Goal: Transaction & Acquisition: Register for event/course

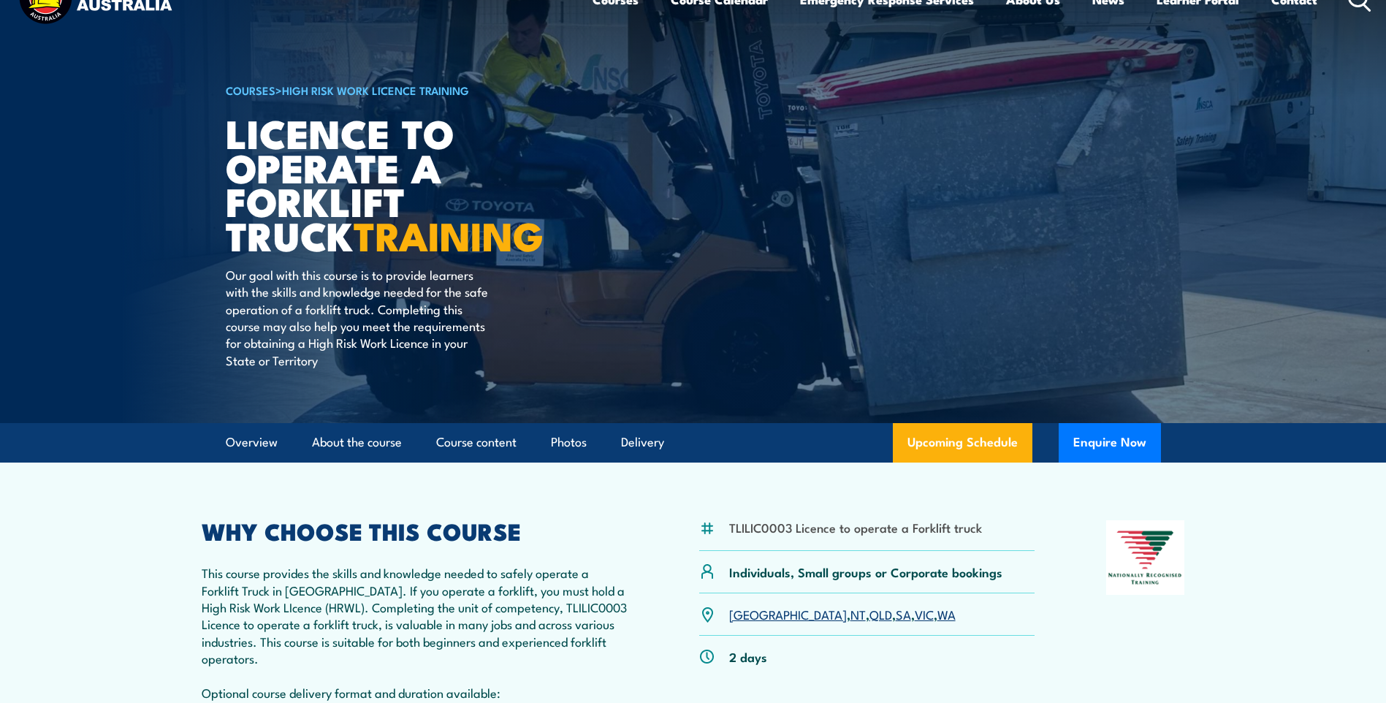
scroll to position [219, 0]
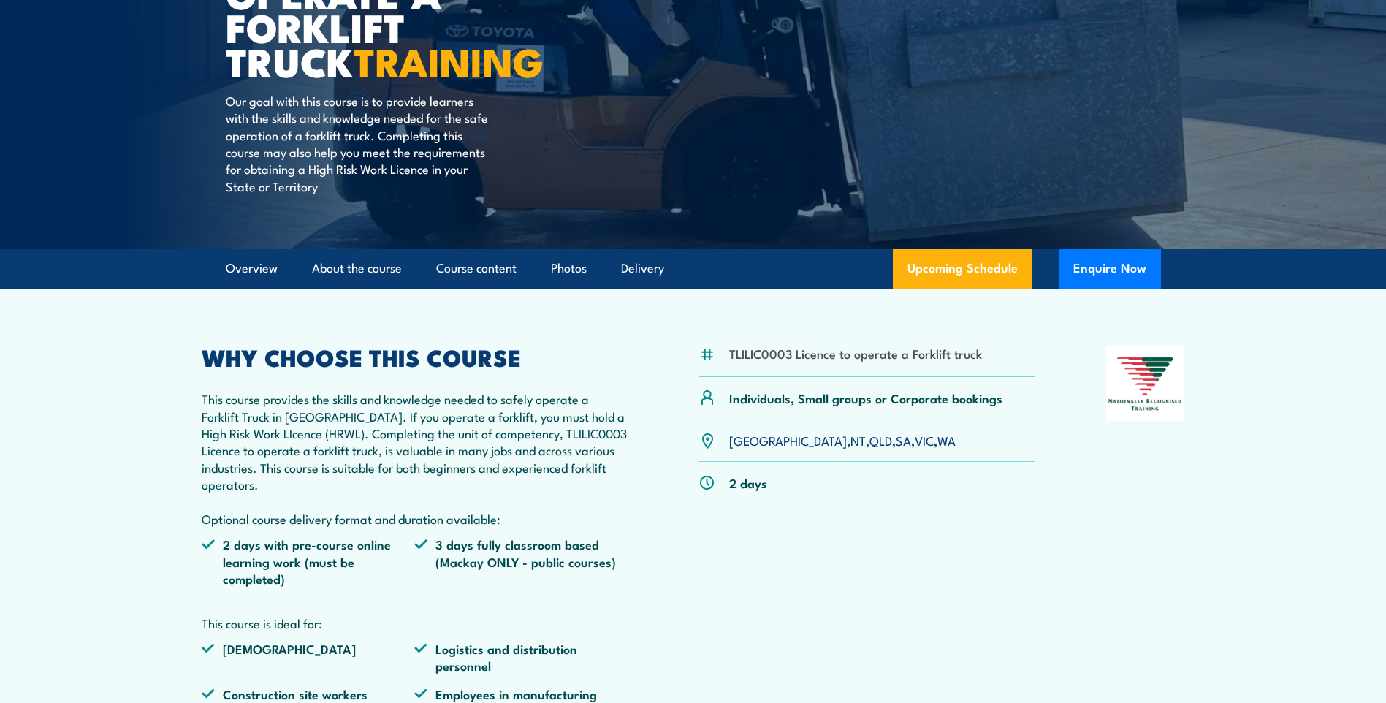
click at [915, 440] on link "VIC" at bounding box center [924, 440] width 19 height 18
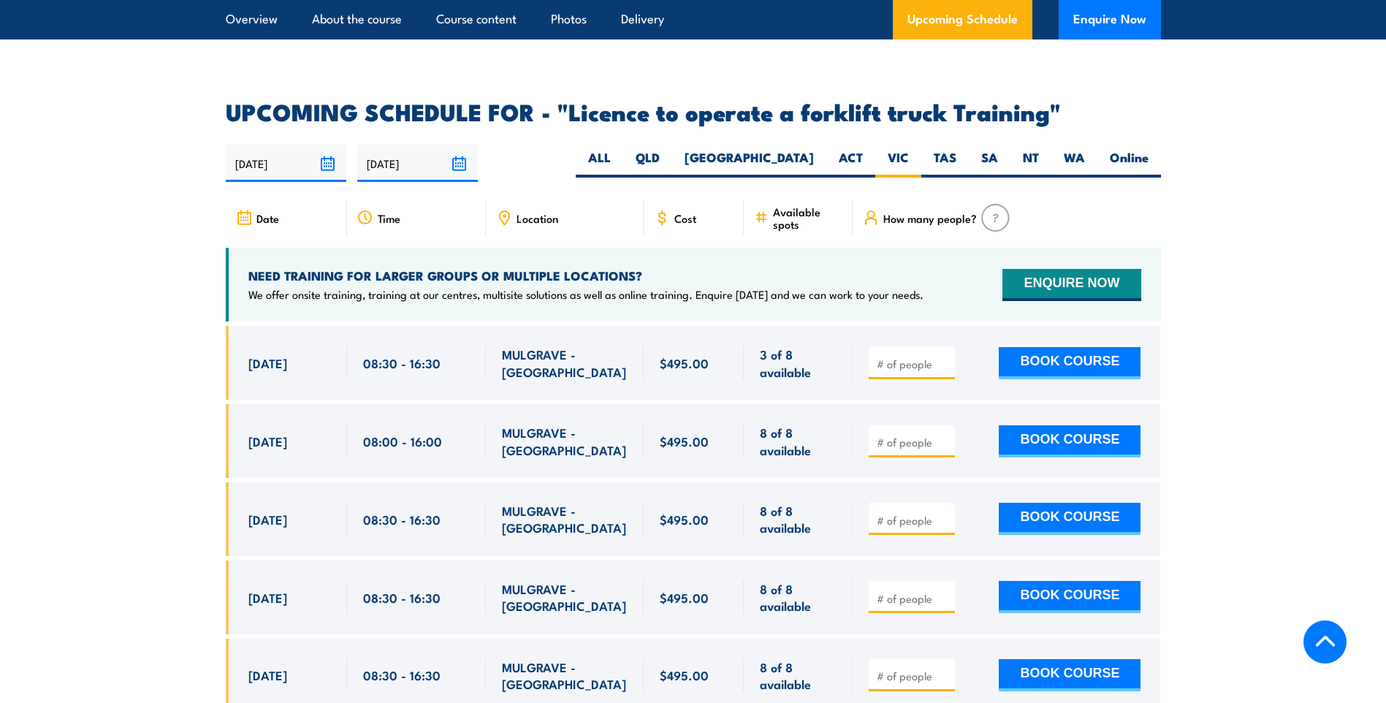
scroll to position [2373, 0]
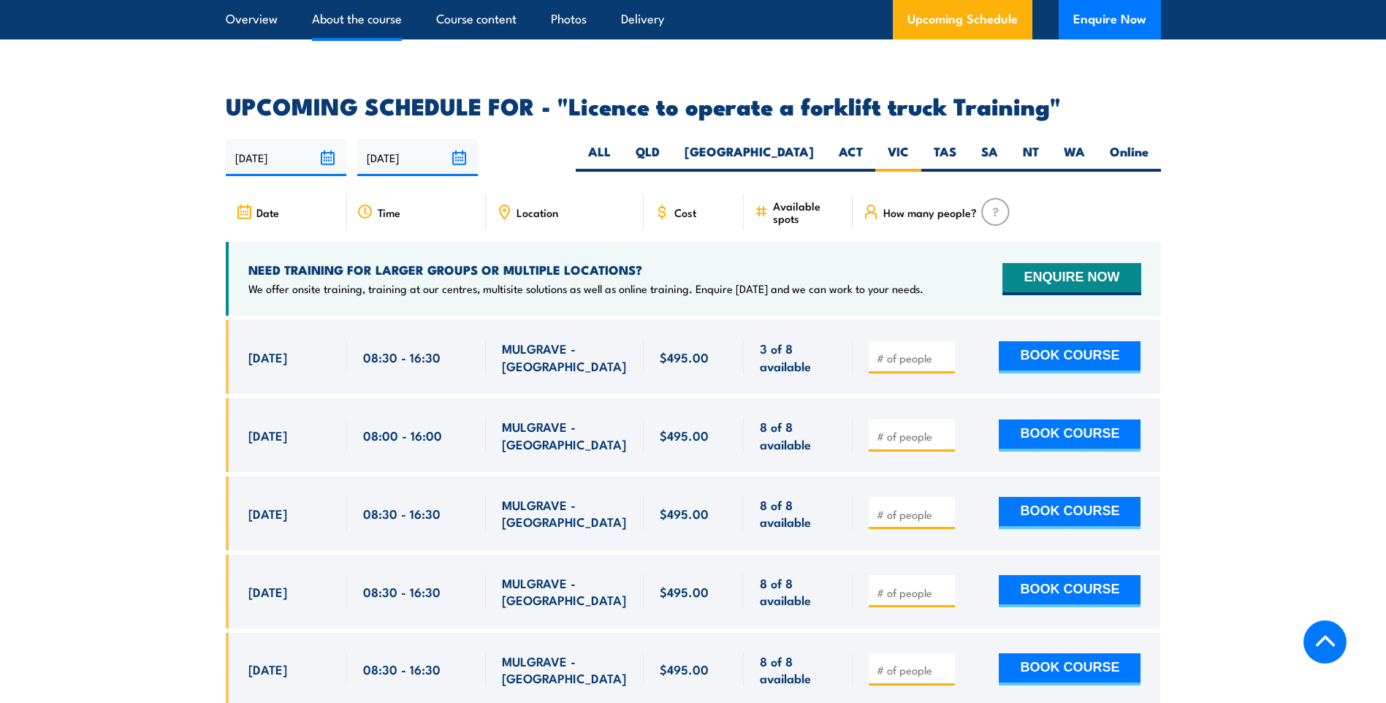
click at [356, 18] on link "About the course" at bounding box center [357, 19] width 90 height 39
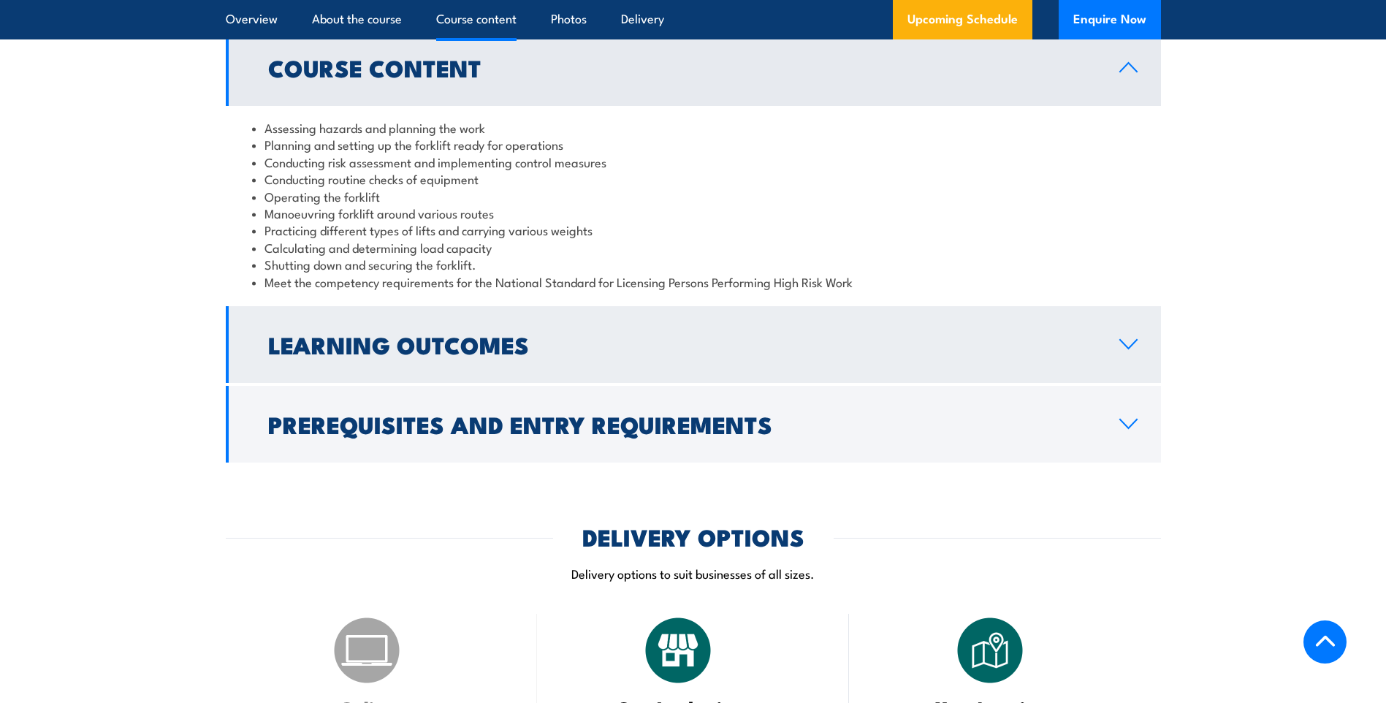
scroll to position [1361, 0]
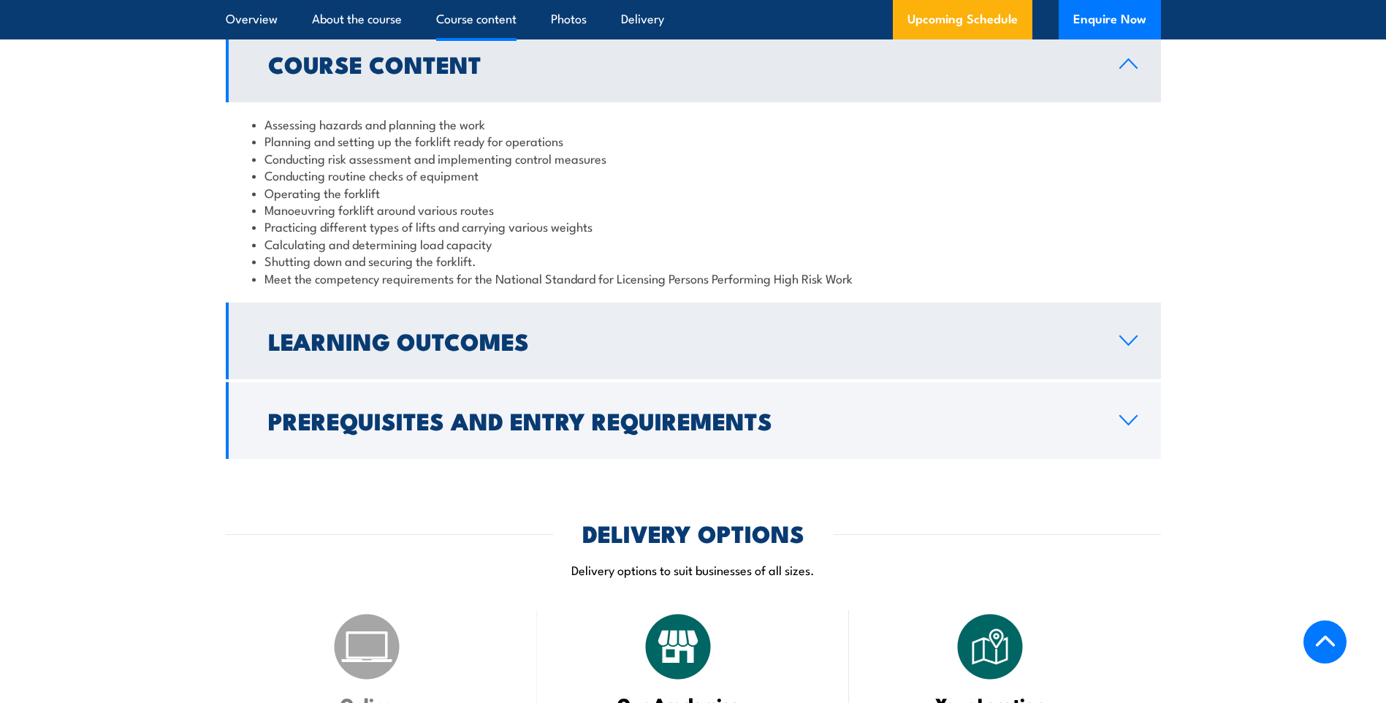
click at [1130, 335] on icon at bounding box center [1129, 341] width 20 height 12
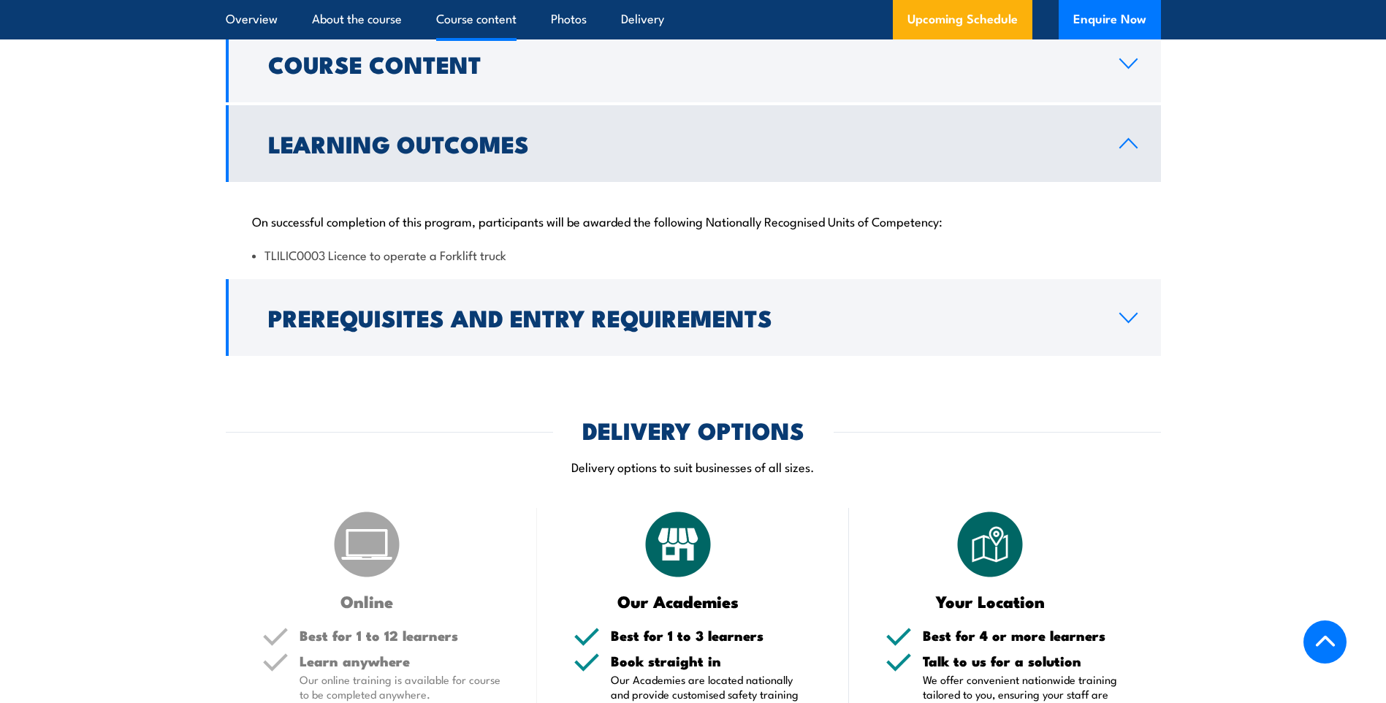
click at [1121, 140] on icon at bounding box center [1129, 143] width 20 height 12
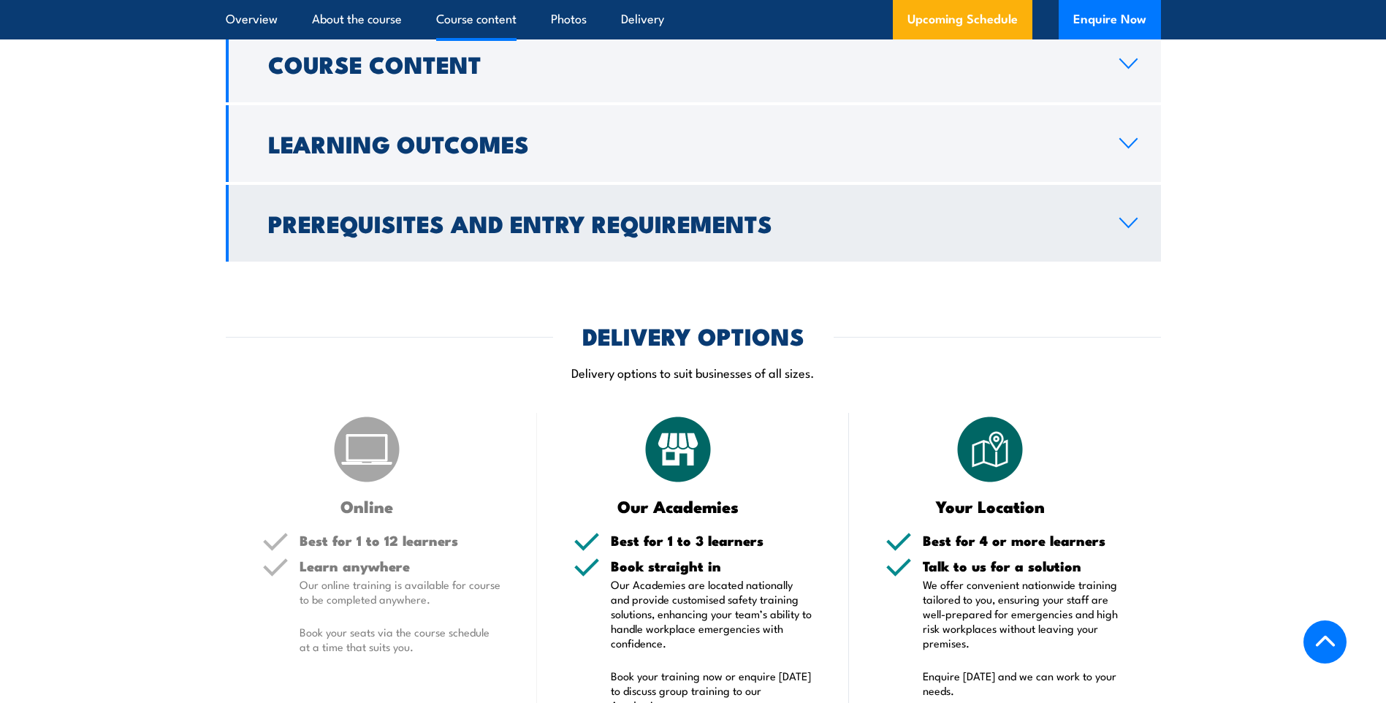
click at [1123, 220] on icon at bounding box center [1129, 223] width 20 height 12
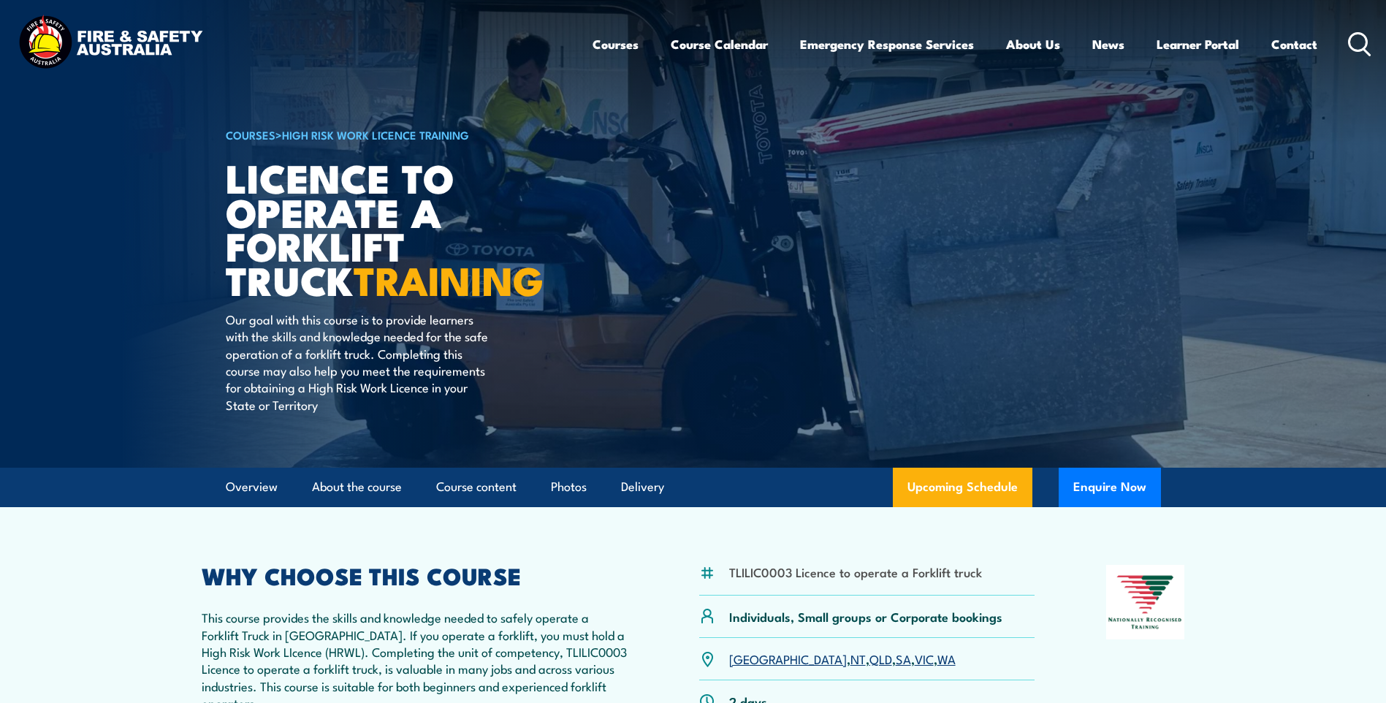
scroll to position [0, 0]
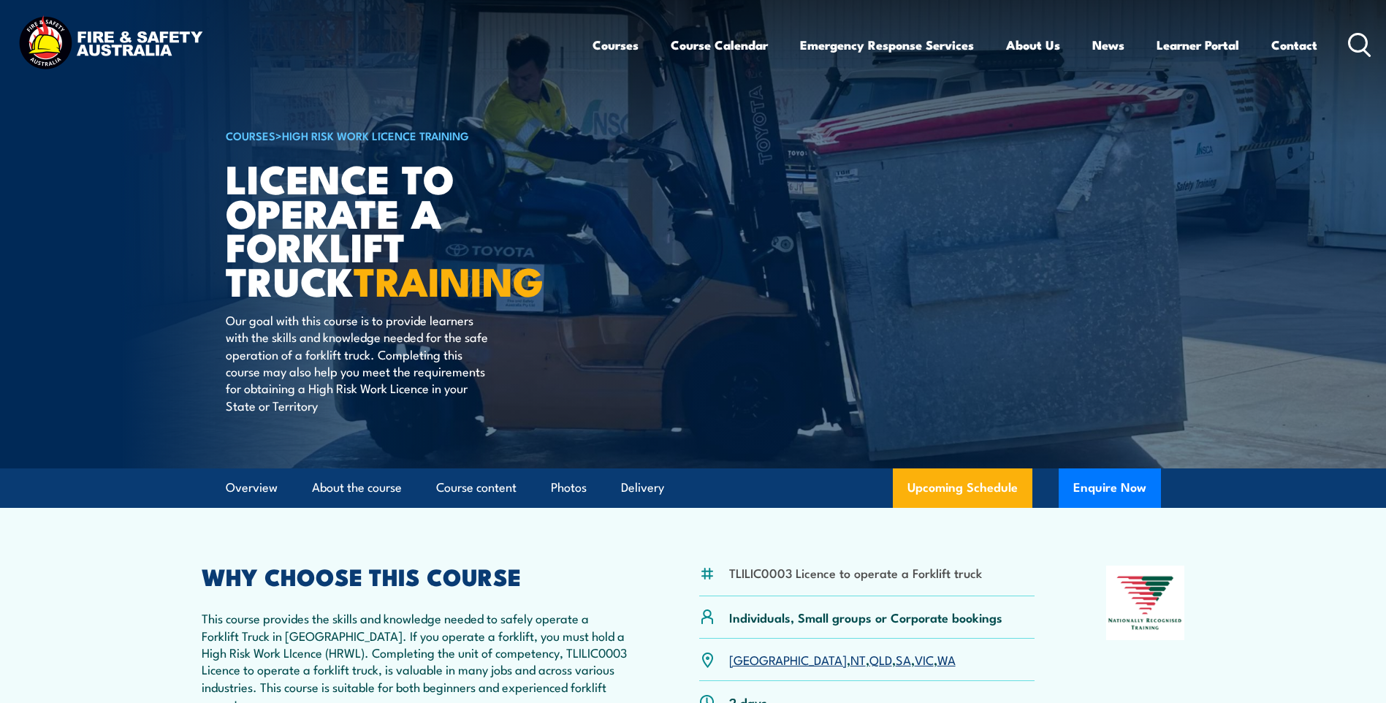
click at [1354, 45] on icon at bounding box center [1359, 45] width 23 height 24
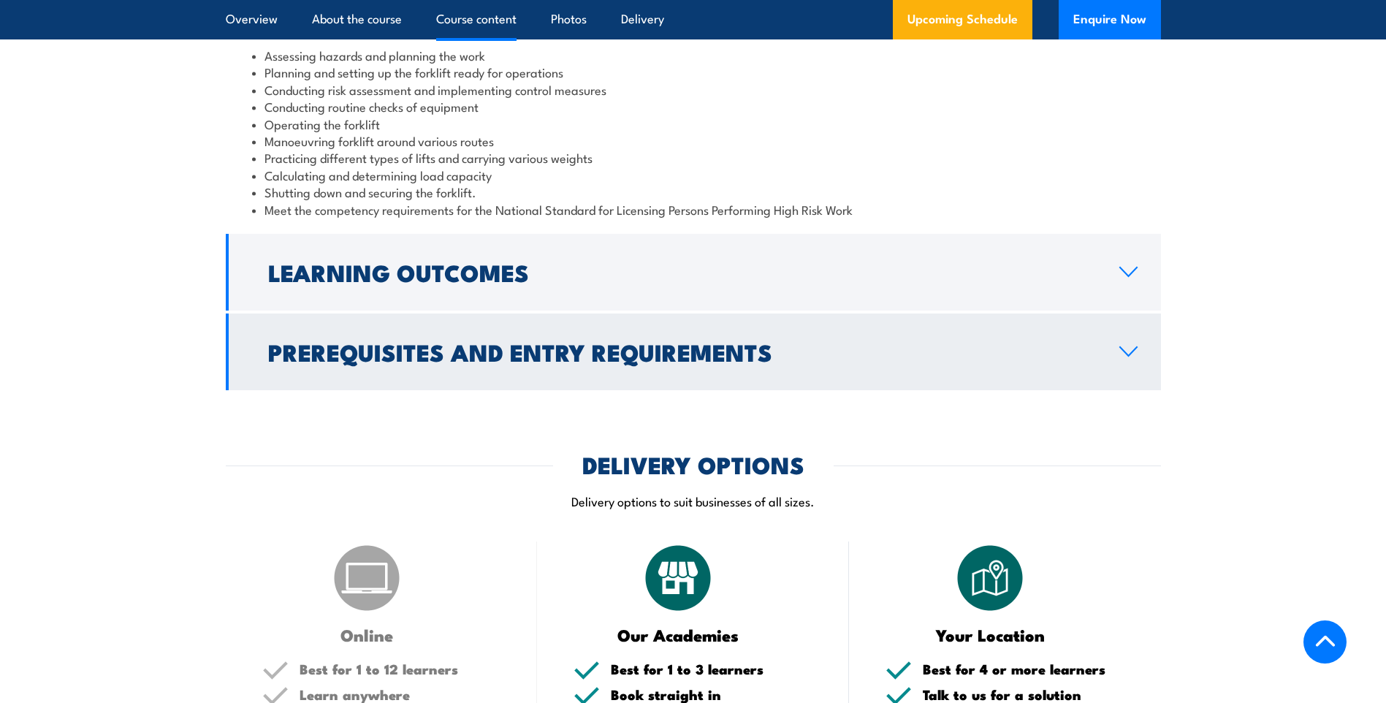
scroll to position [1462, 0]
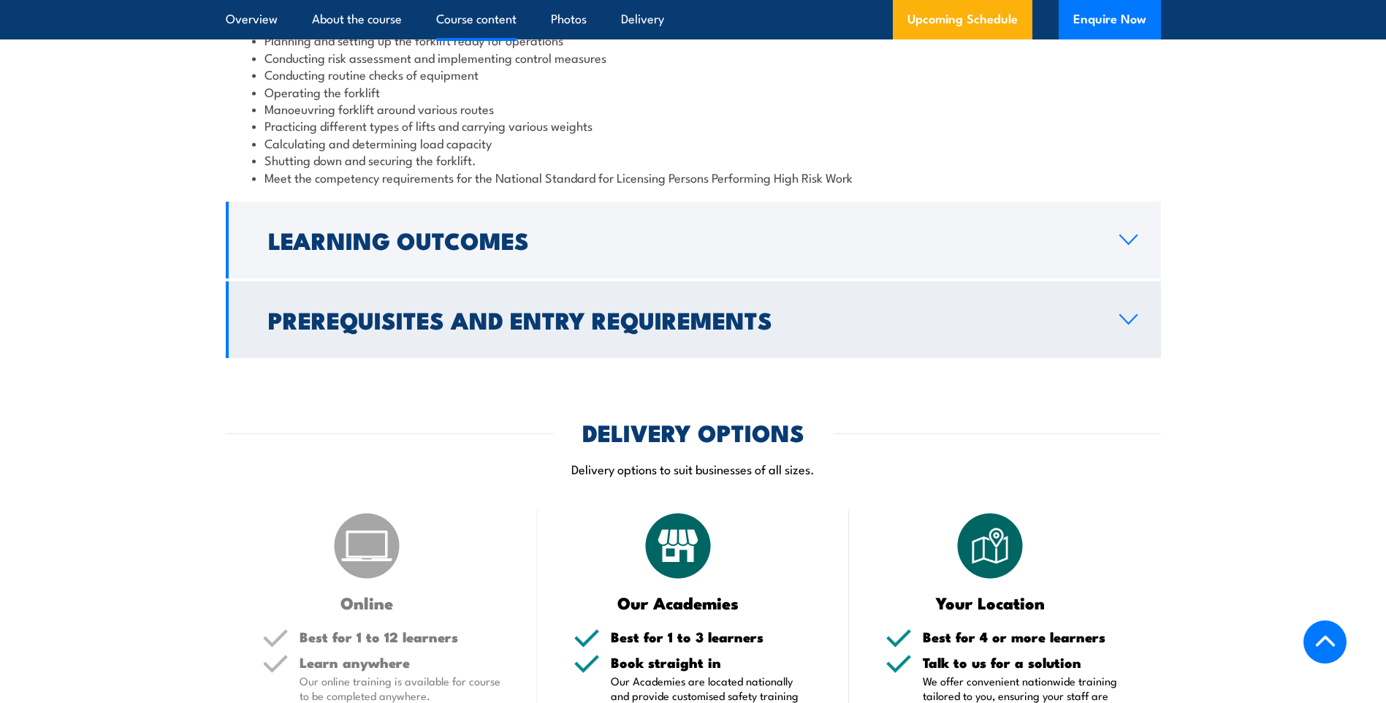
click at [1123, 310] on link "Prerequisites and Entry Requirements" at bounding box center [693, 319] width 935 height 77
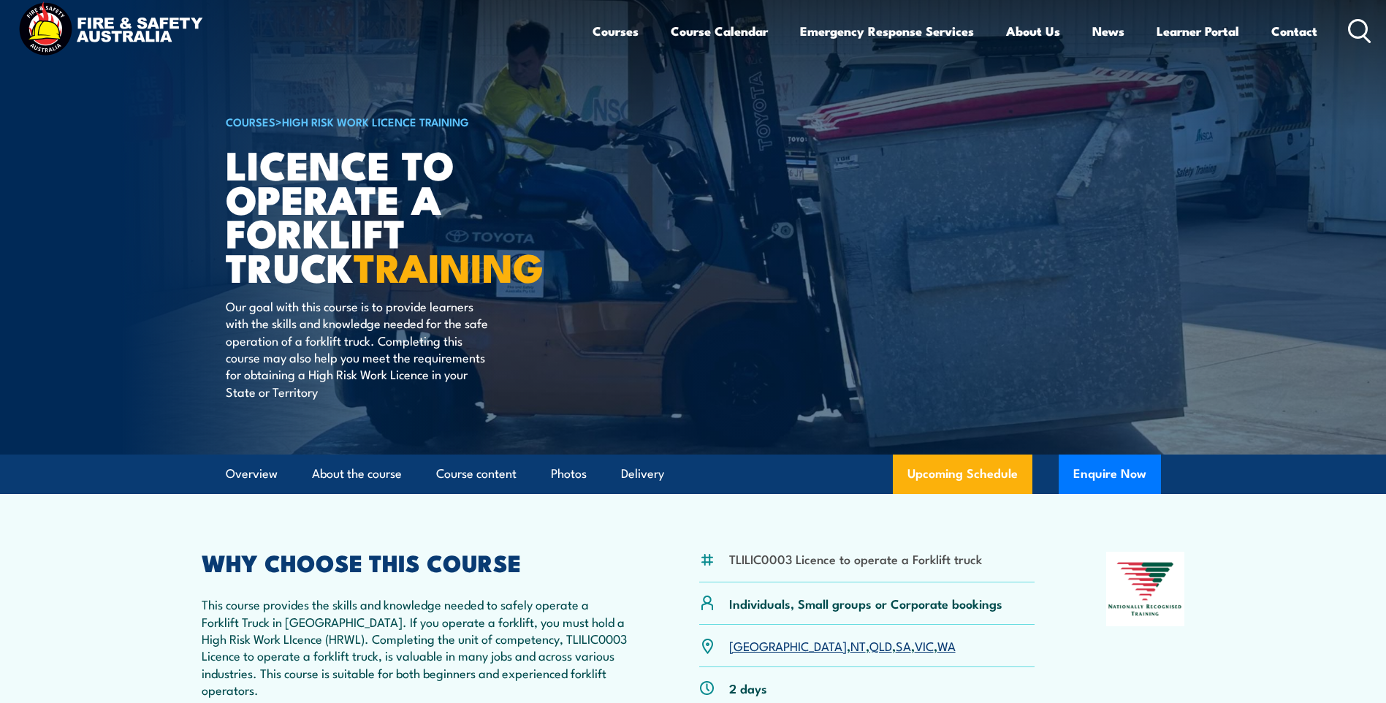
scroll to position [0, 0]
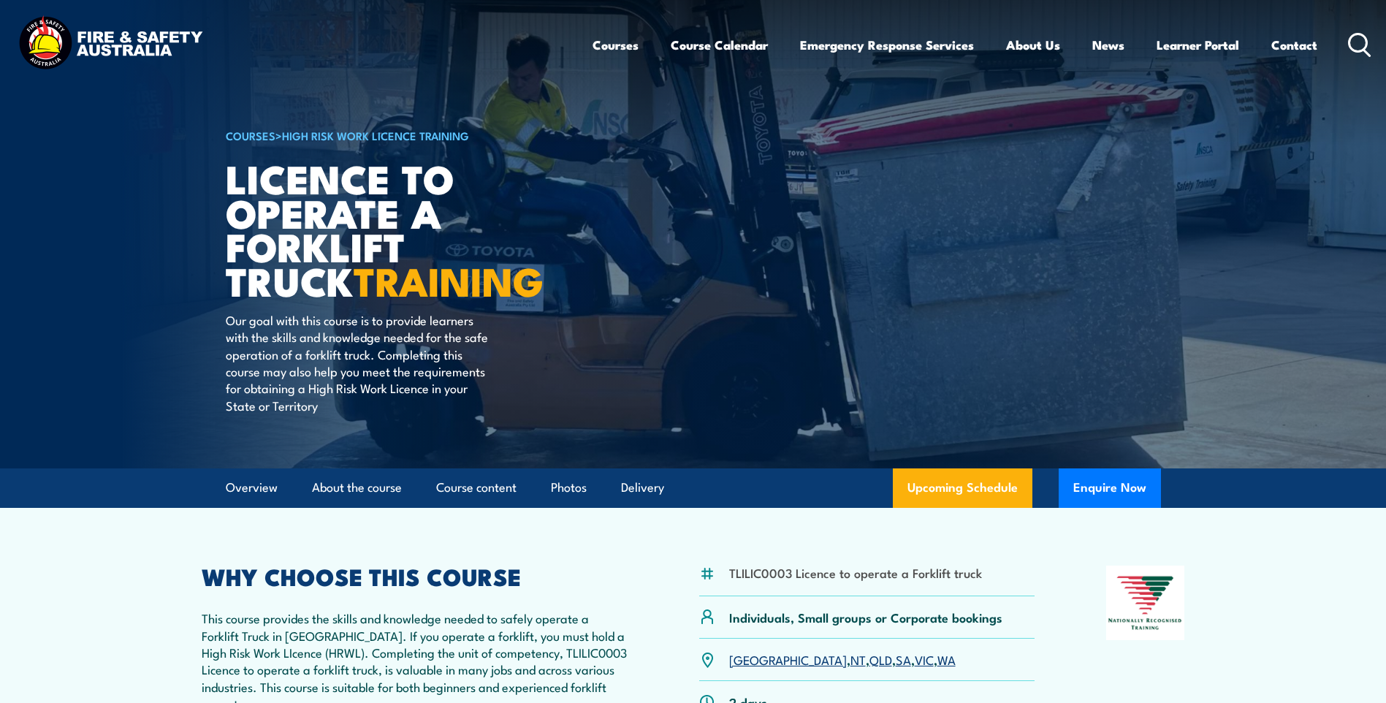
drag, startPoint x: 1379, startPoint y: 0, endPoint x: 1068, endPoint y: 170, distance: 353.8
click at [1068, 170] on article "COURSES > High Risk Work Licence Training Licence to operate a forklift truck T…" at bounding box center [693, 234] width 935 height 468
click at [915, 334] on article "COURSES > High Risk Work Licence Training Licence to operate a forklift truck T…" at bounding box center [693, 234] width 935 height 468
drag, startPoint x: 778, startPoint y: 1, endPoint x: 928, endPoint y: 171, distance: 227.3
click at [923, 175] on article "COURSES > High Risk Work Licence Training Licence to operate a forklift truck T…" at bounding box center [693, 234] width 935 height 468
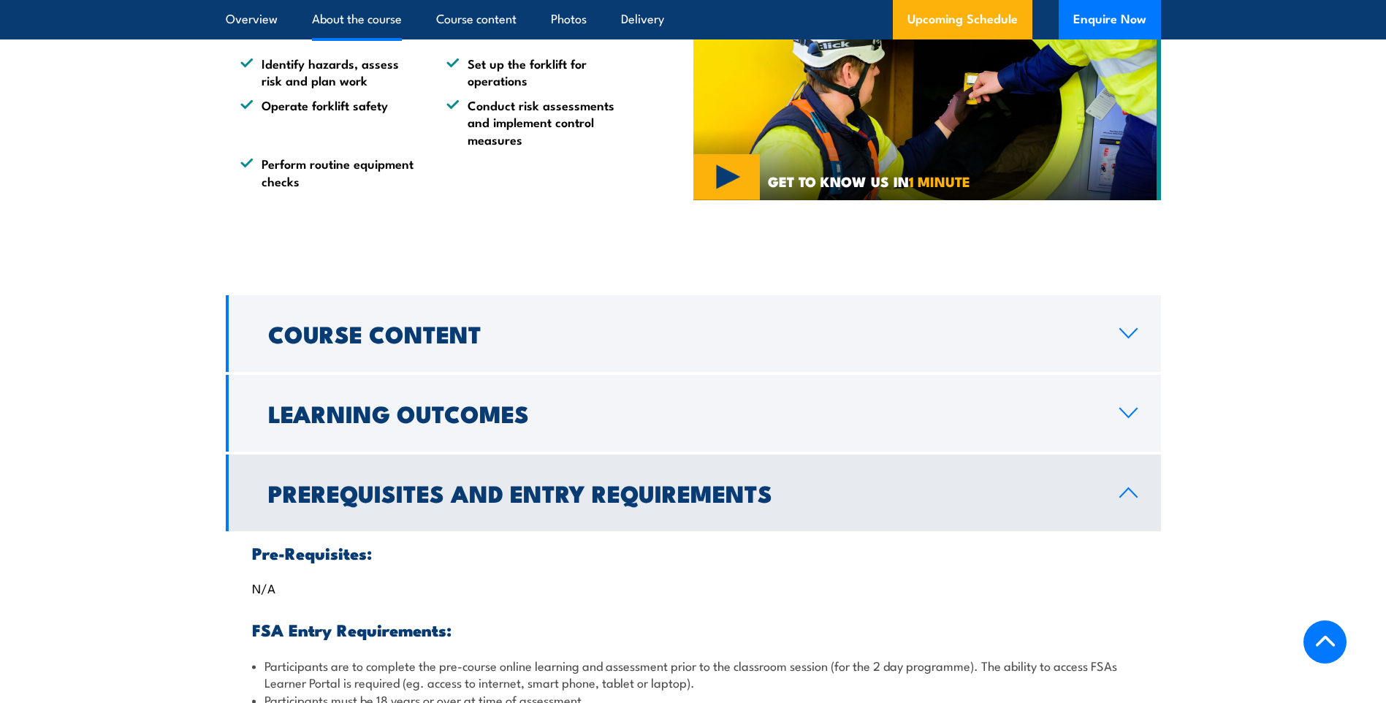
scroll to position [1096, 0]
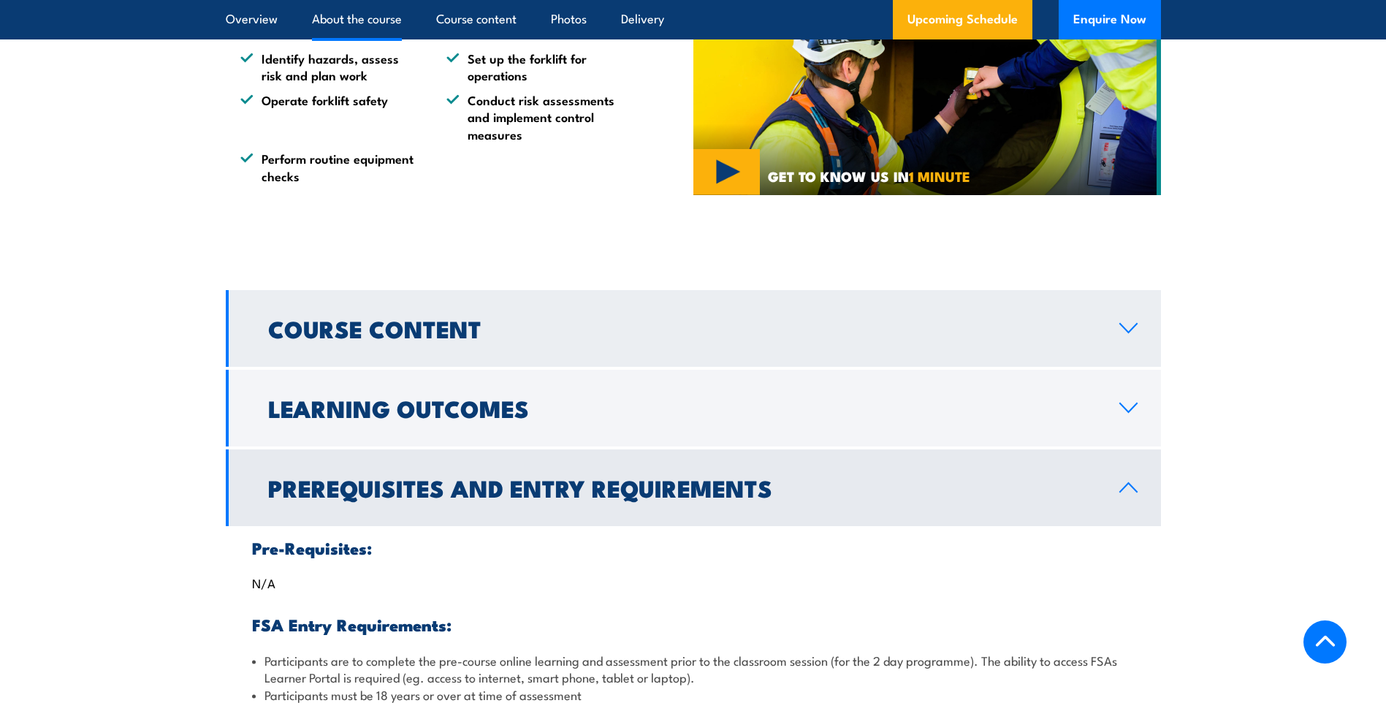
click at [1128, 322] on link "Course Content" at bounding box center [693, 328] width 935 height 77
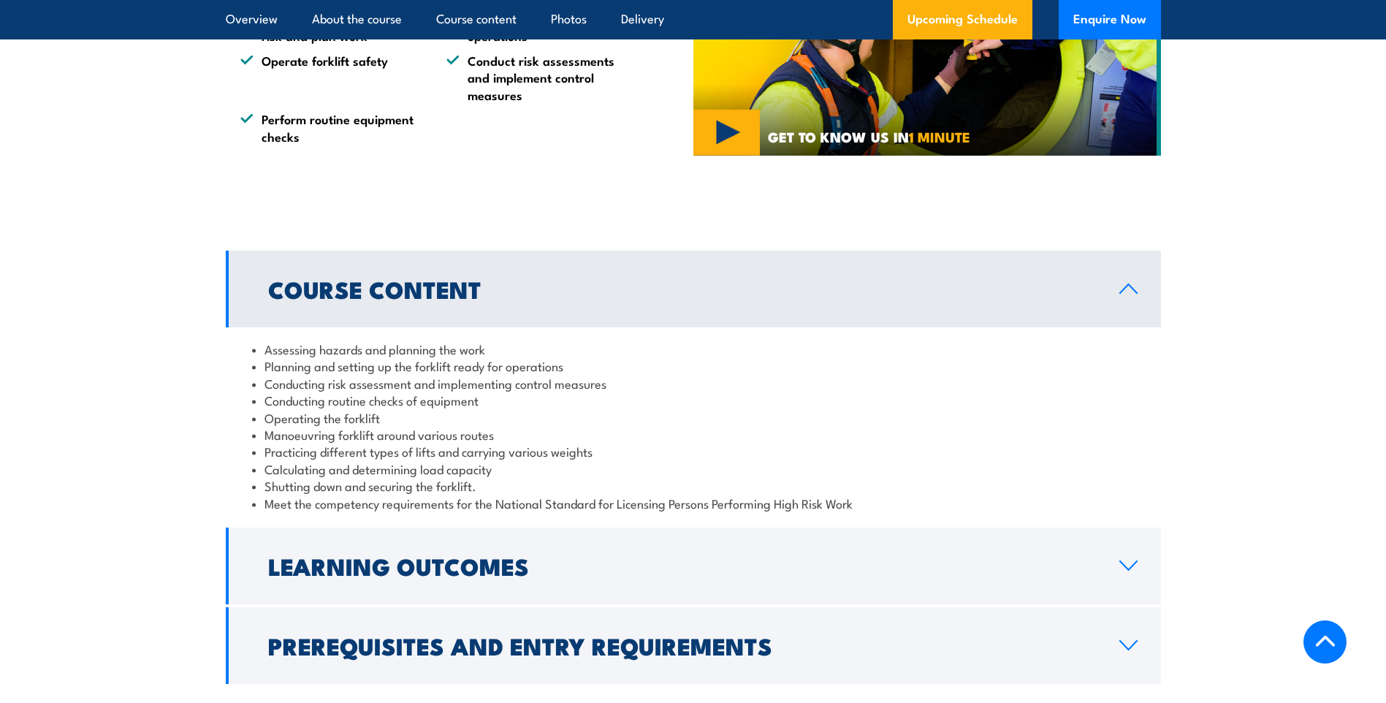
scroll to position [1242, 0]
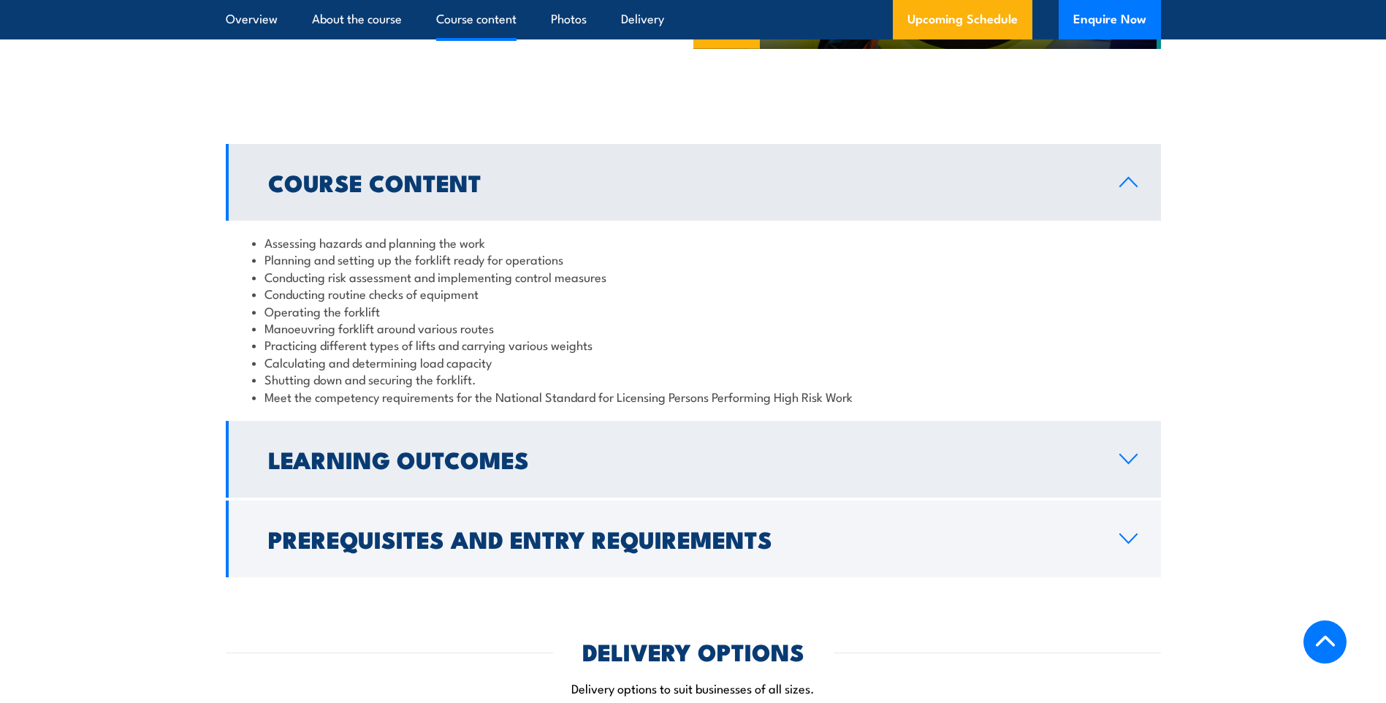
click at [1130, 452] on link "Learning Outcomes" at bounding box center [693, 459] width 935 height 77
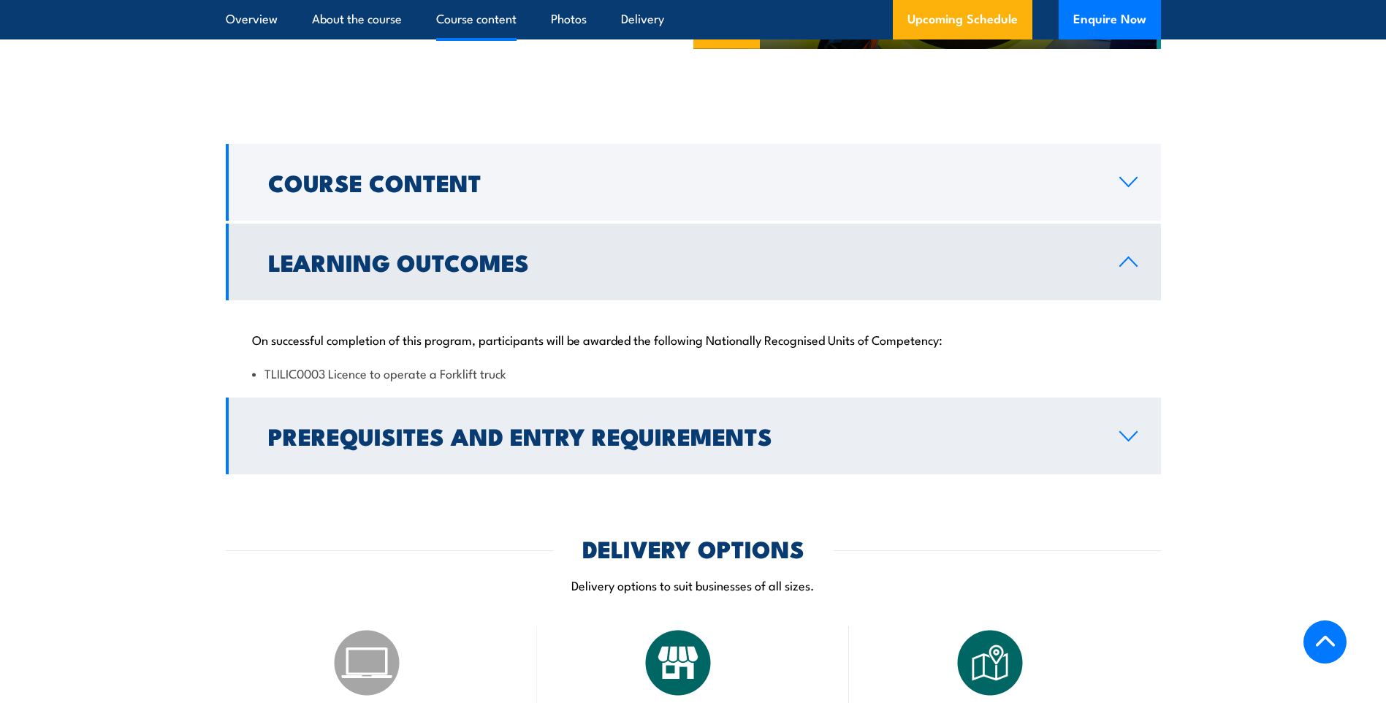
click at [1119, 441] on icon at bounding box center [1129, 436] width 20 height 12
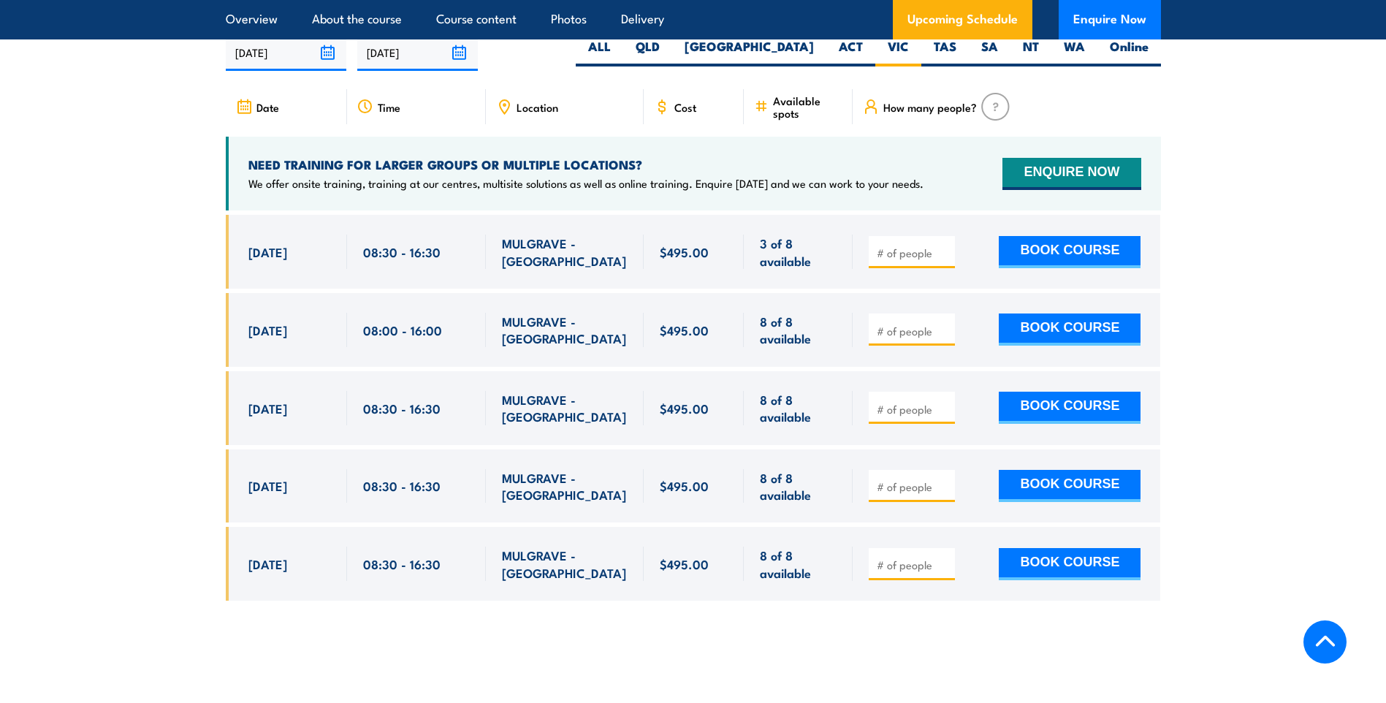
scroll to position [2683, 0]
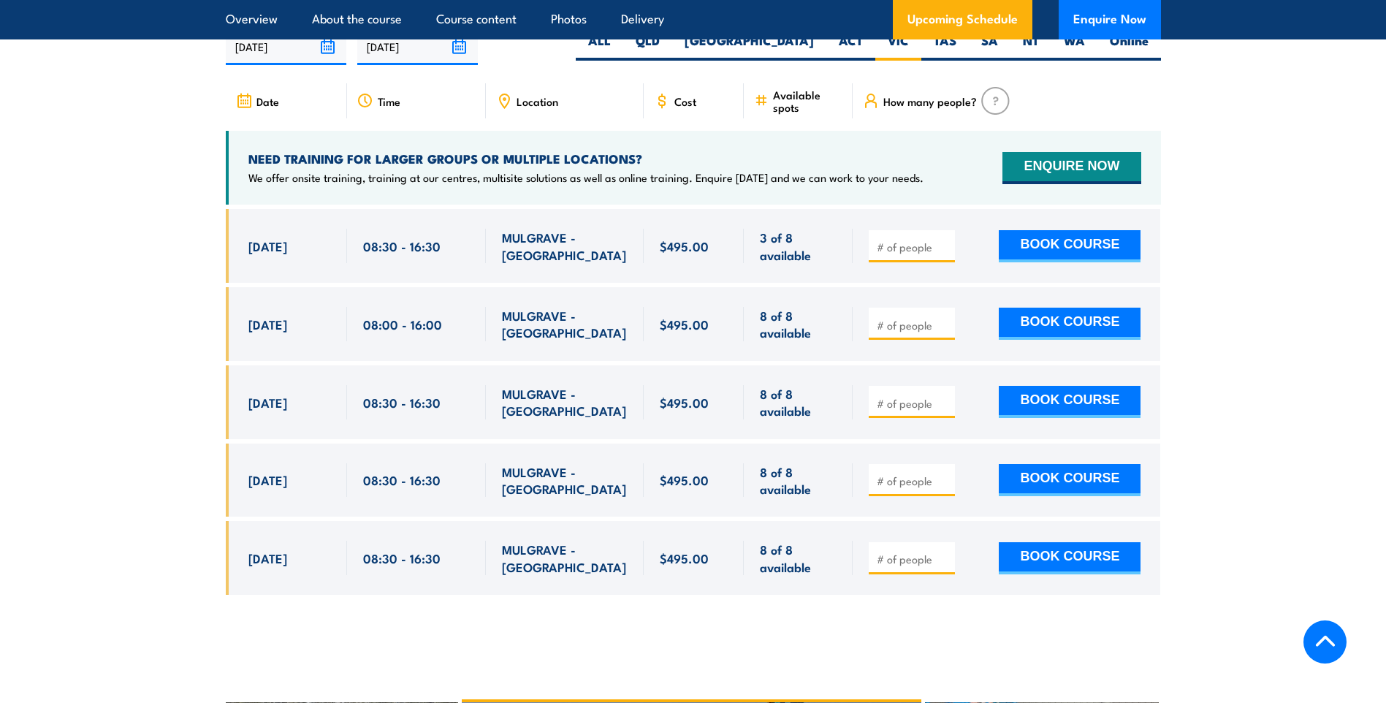
click at [898, 316] on span at bounding box center [912, 324] width 76 height 17
type input "1"
click at [943, 318] on input "1" at bounding box center [913, 325] width 73 height 15
click at [1058, 308] on button "BOOK COURSE" at bounding box center [1070, 324] width 142 height 32
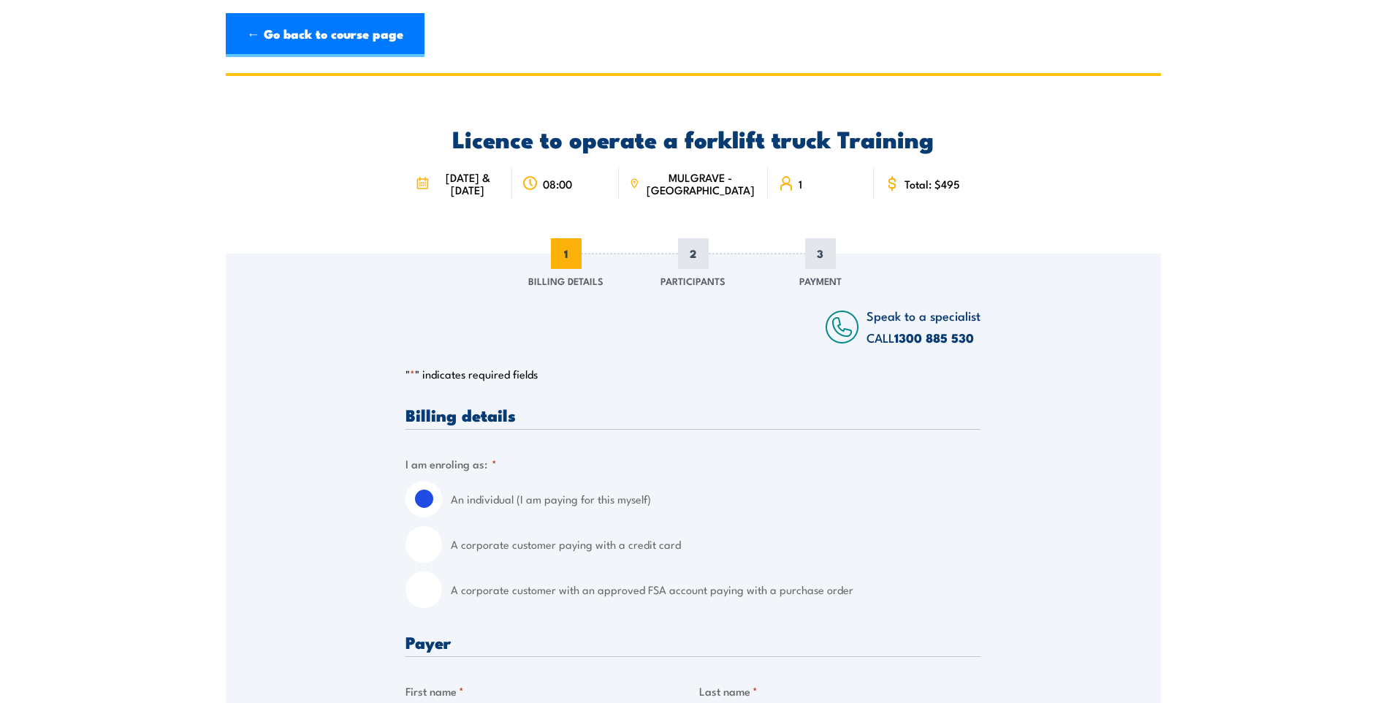
click at [429, 542] on input "A corporate customer paying with a credit card" at bounding box center [424, 544] width 37 height 37
radio input "true"
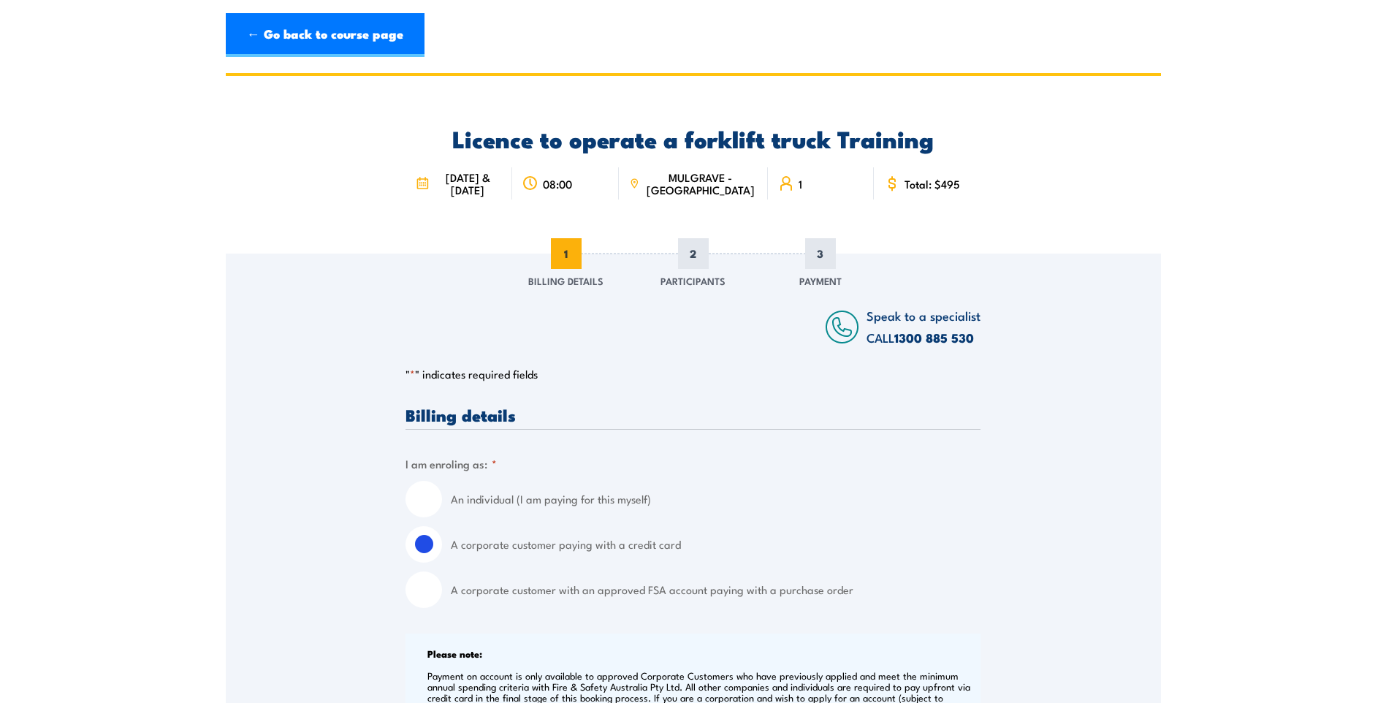
click at [731, 179] on span "MULGRAVE - [GEOGRAPHIC_DATA]" at bounding box center [701, 183] width 114 height 25
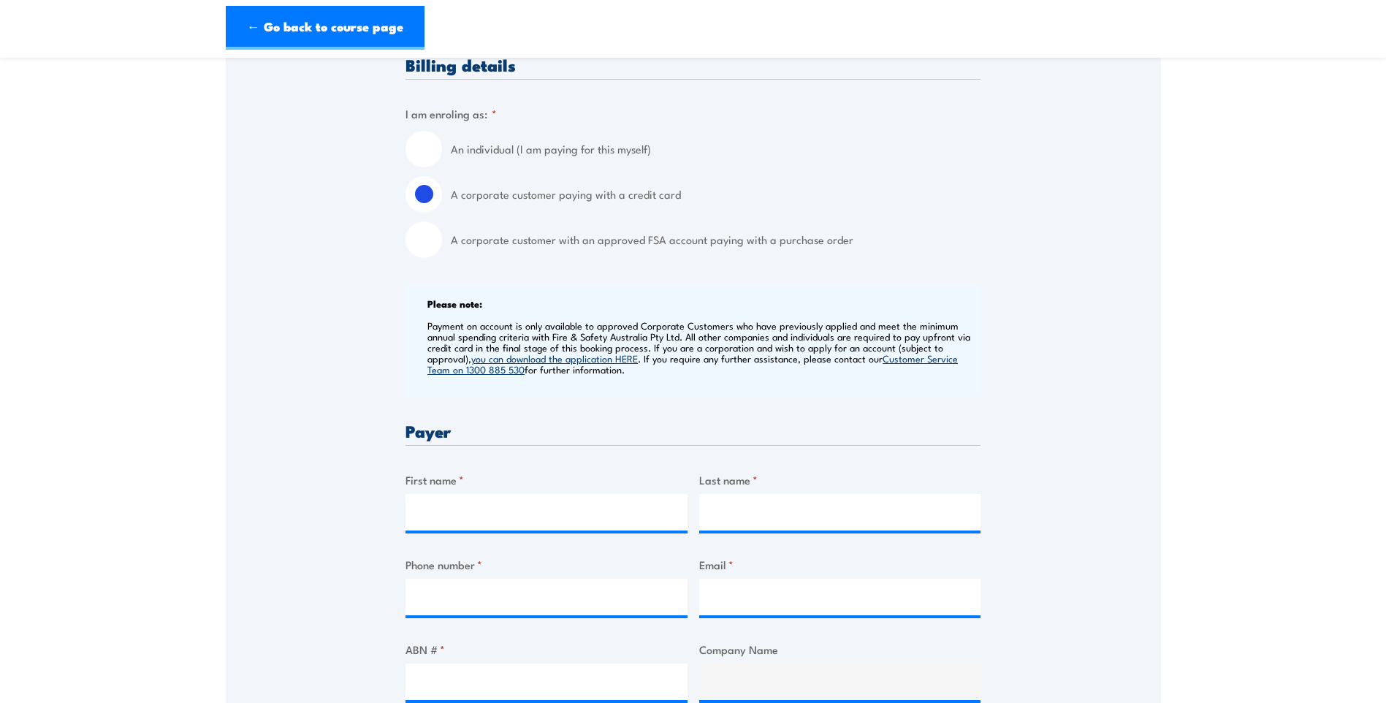
scroll to position [438, 0]
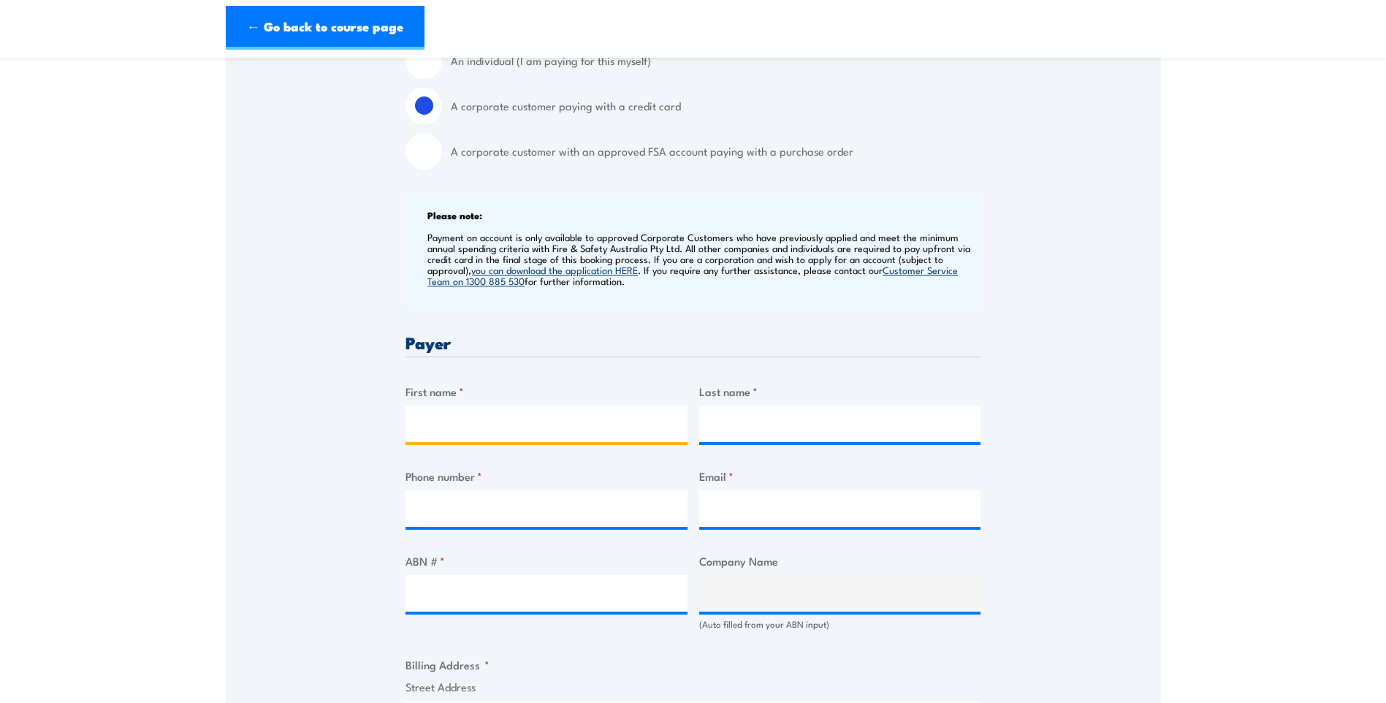
click at [445, 425] on input "First name *" at bounding box center [547, 424] width 282 height 37
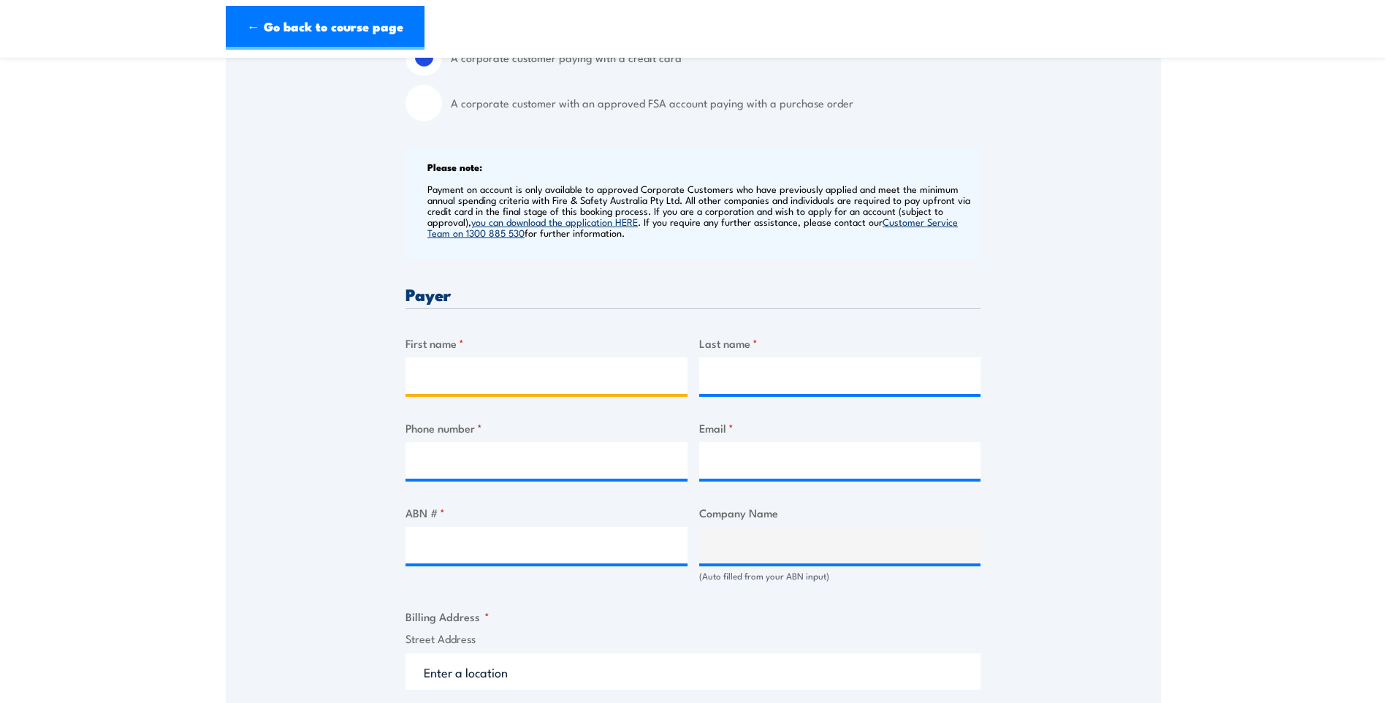
scroll to position [512, 0]
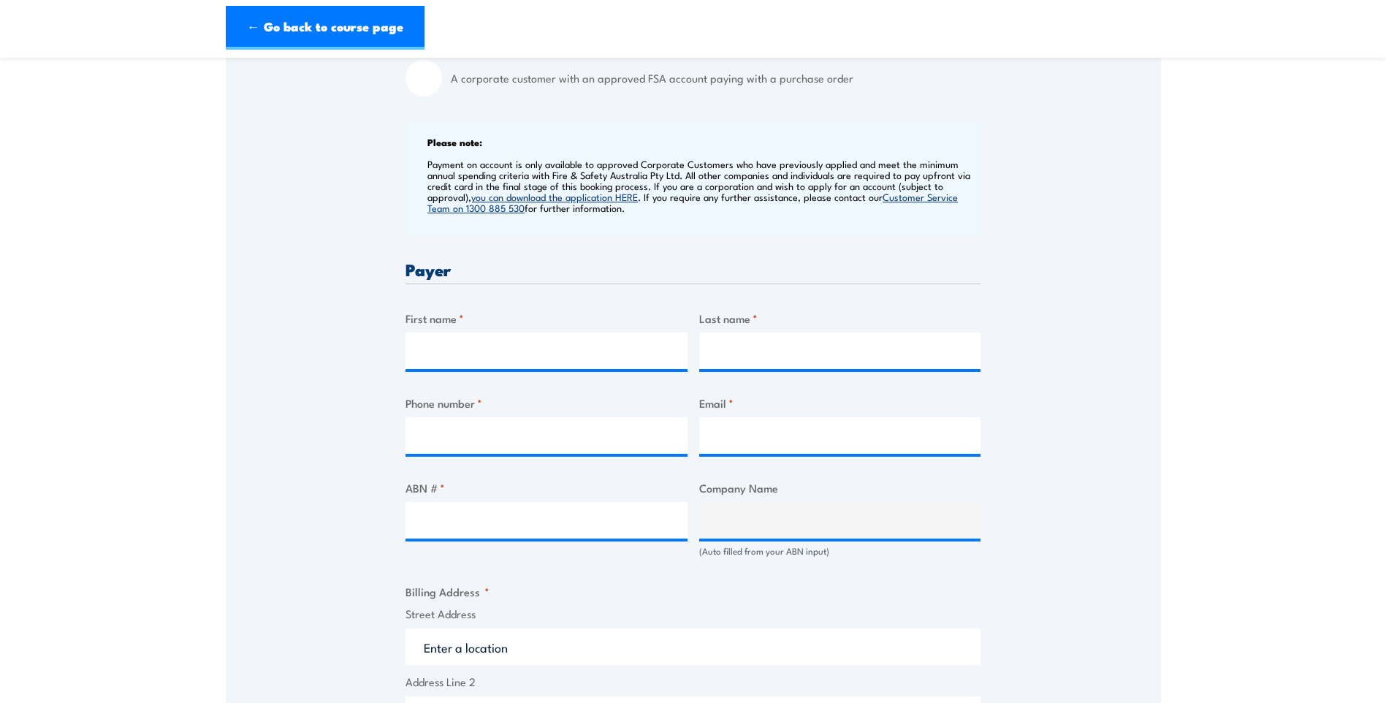
drag, startPoint x: 452, startPoint y: 360, endPoint x: 1144, endPoint y: 248, distance: 701.0
click at [1144, 248] on div "Speak to a specialist CALL 1300 885 530 CALL 1300 885 530 " * " indicates requi…" at bounding box center [693, 584] width 935 height 1685
click at [449, 346] on input "First name *" at bounding box center [547, 351] width 282 height 37
type input "J"
click at [881, 351] on input "Last name *" at bounding box center [840, 351] width 282 height 37
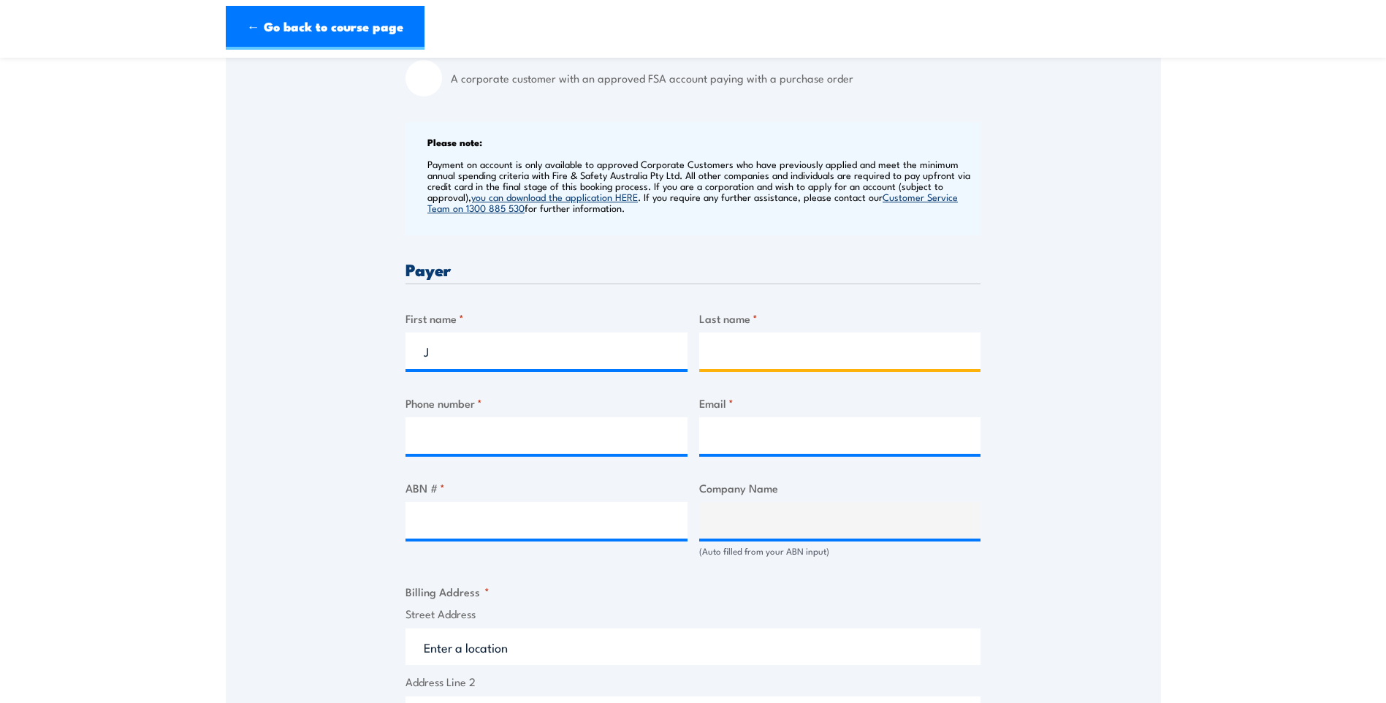
type input "Gannon"
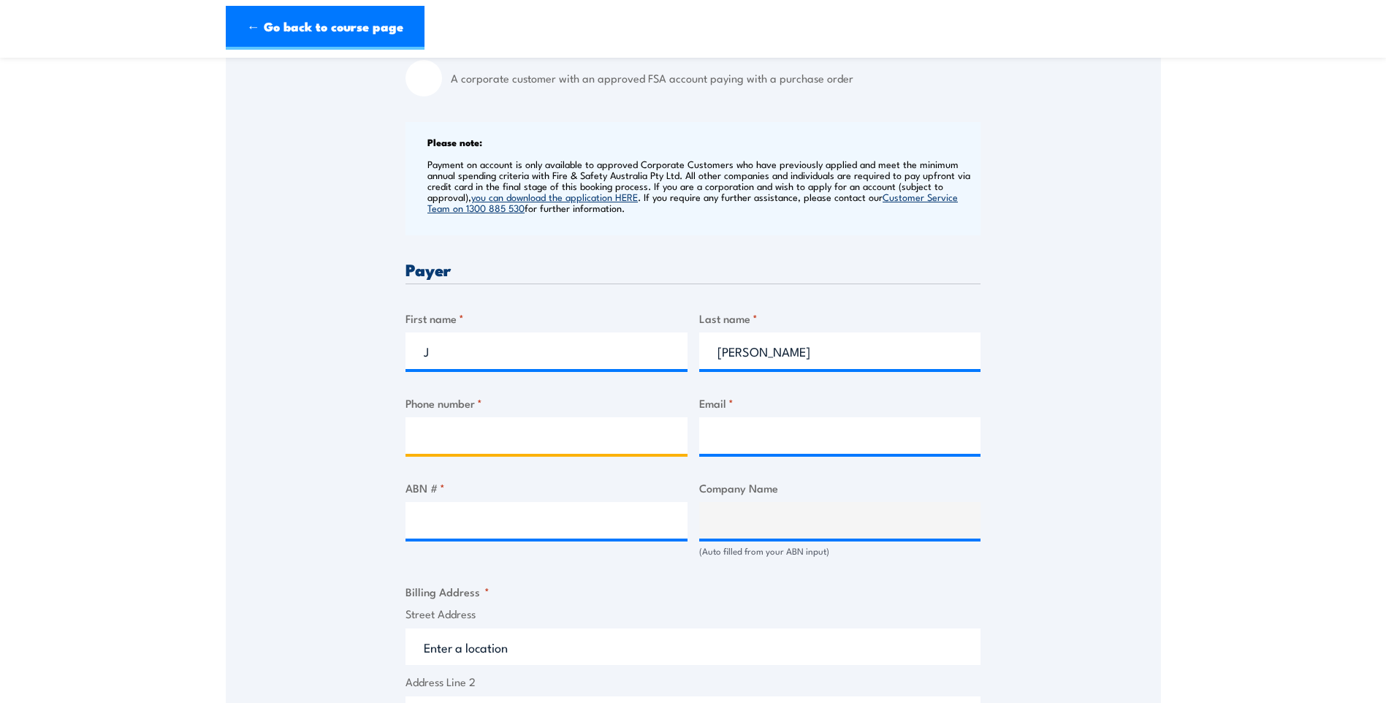
type input "0403996577"
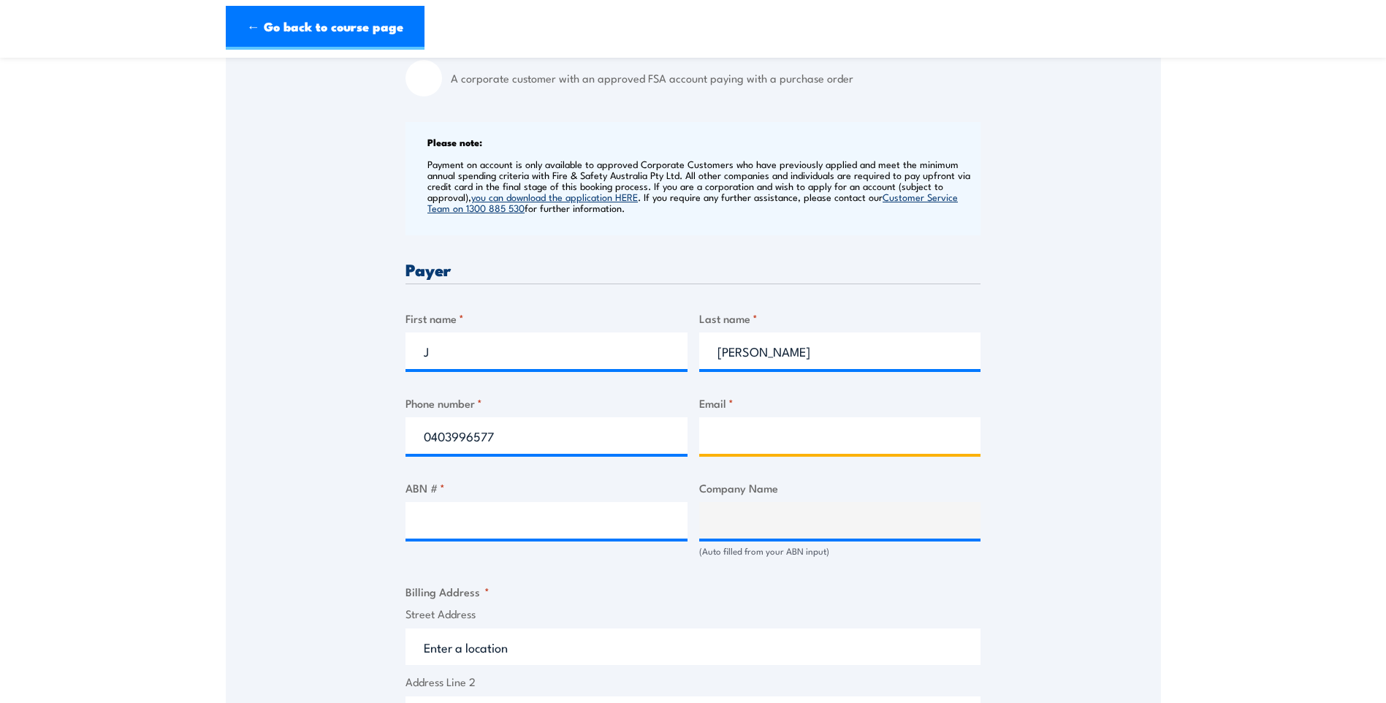
type input "joanne.gannon@wavind.org"
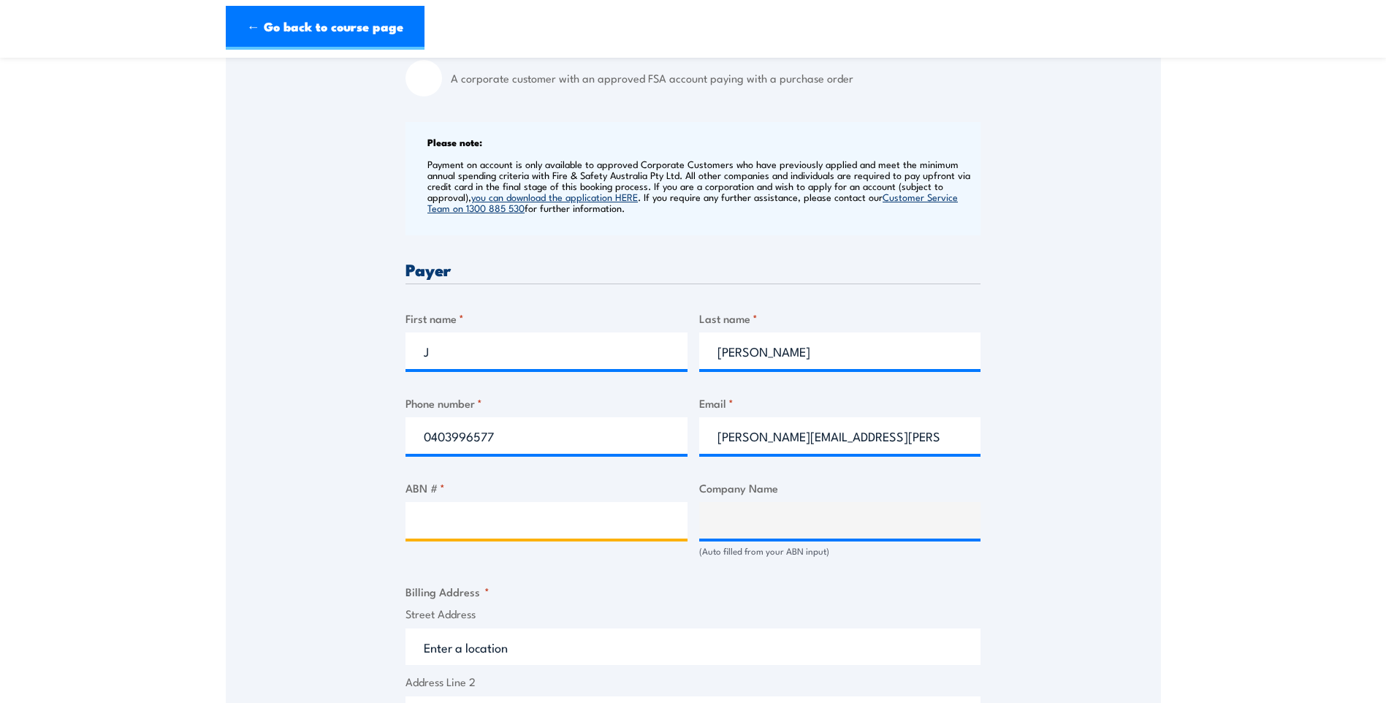
click at [430, 515] on input "ABN # *" at bounding box center [547, 520] width 282 height 37
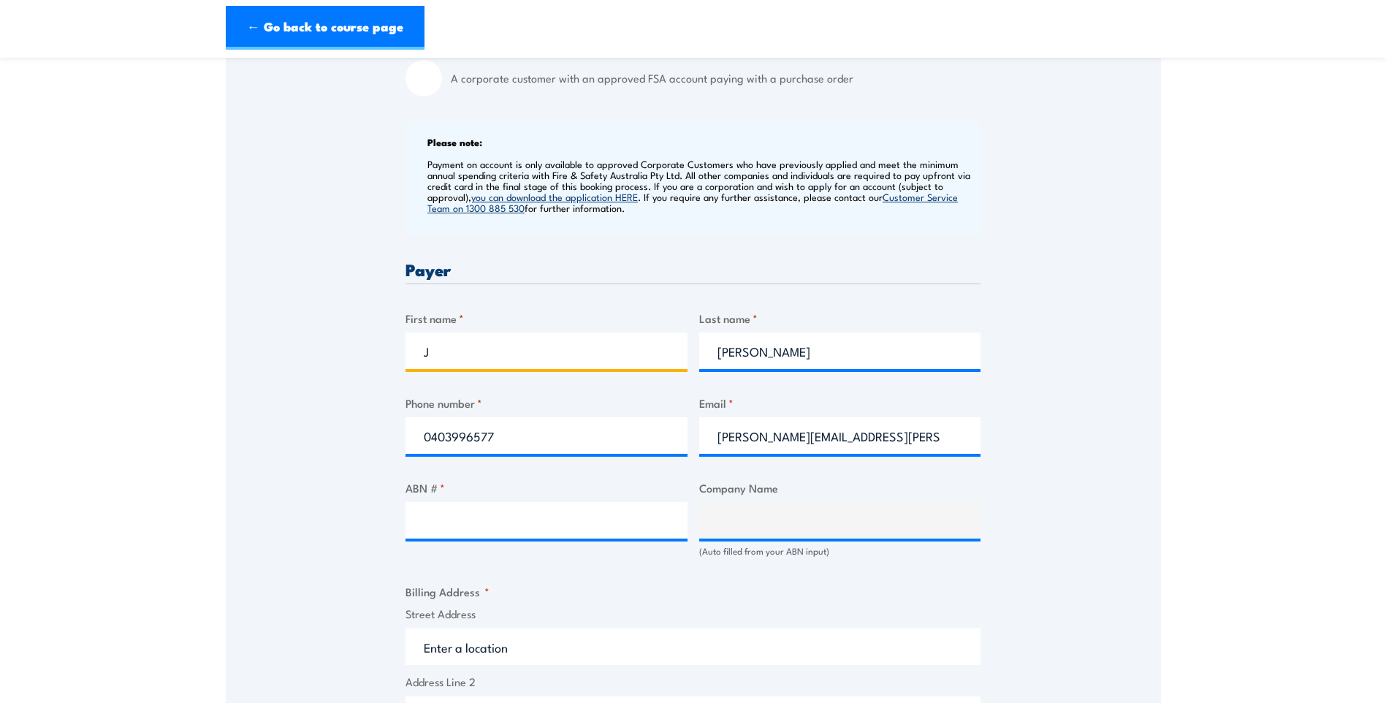
click at [438, 345] on input "J" at bounding box center [547, 351] width 282 height 37
type input "Joanne"
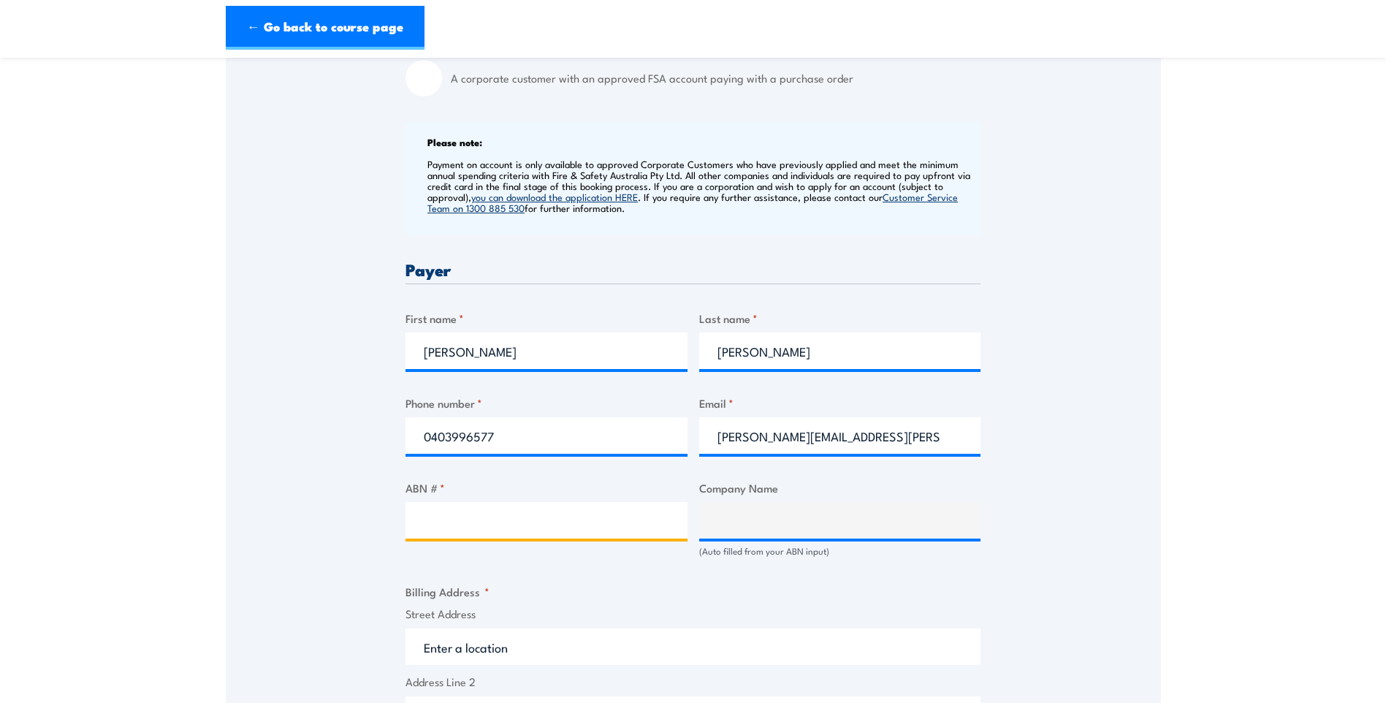
click at [429, 507] on input "ABN # *" at bounding box center [547, 520] width 282 height 37
paste input "80 0058 033 69"
type input "80 0058 033 69"
type input "WAVERLEY INDUSTRIES LTD."
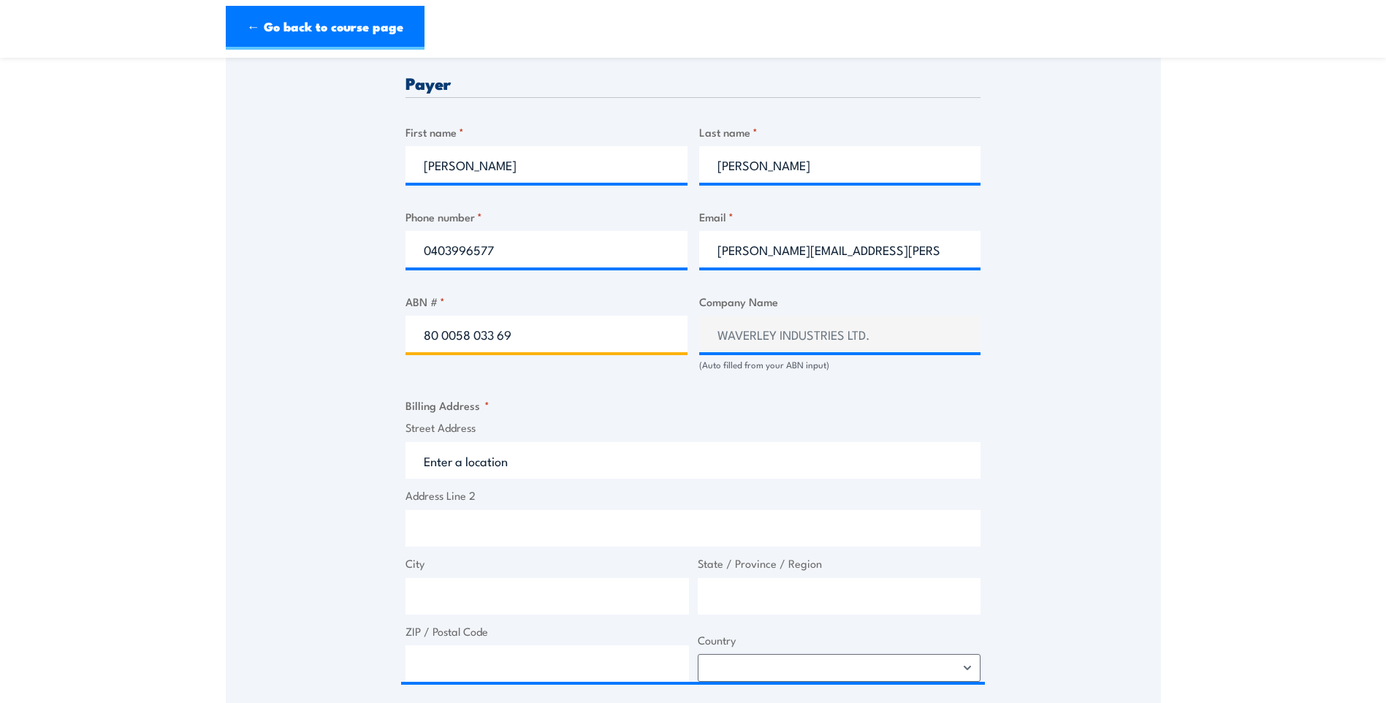
scroll to position [731, 0]
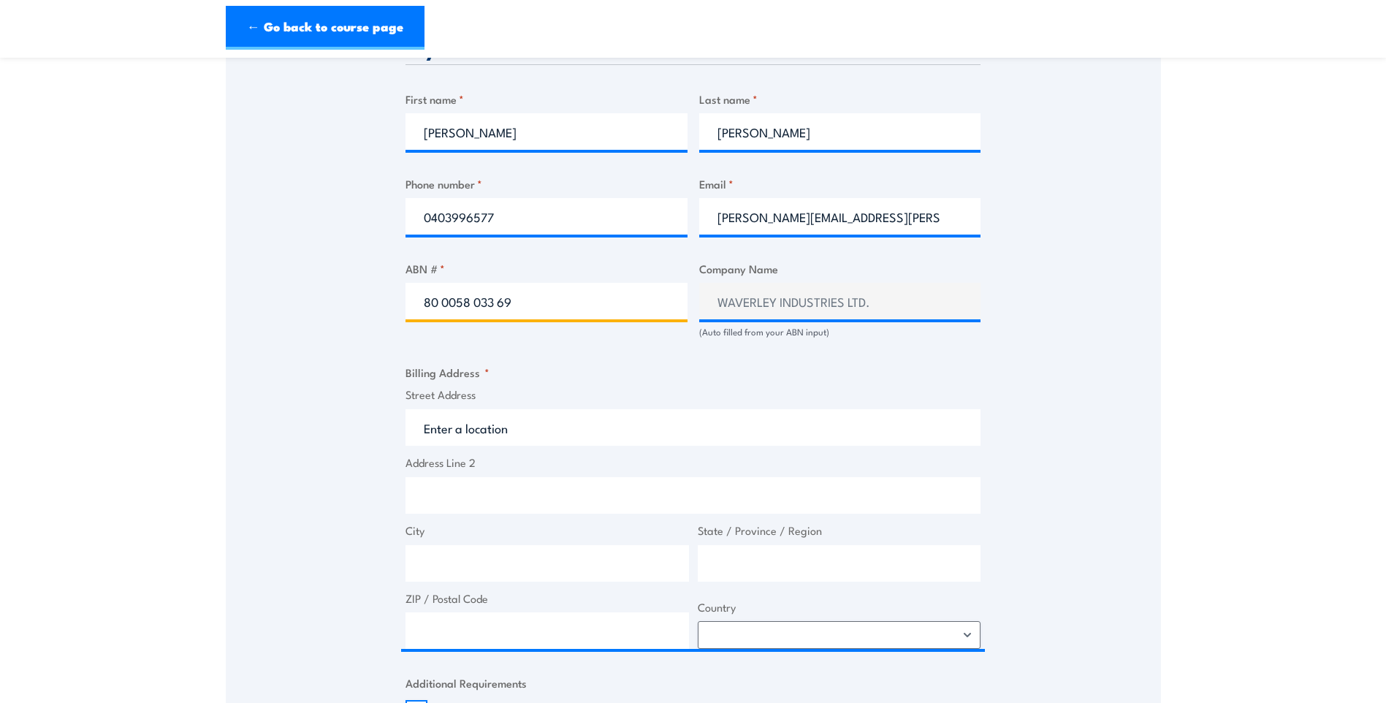
type input "80 0058 033 69"
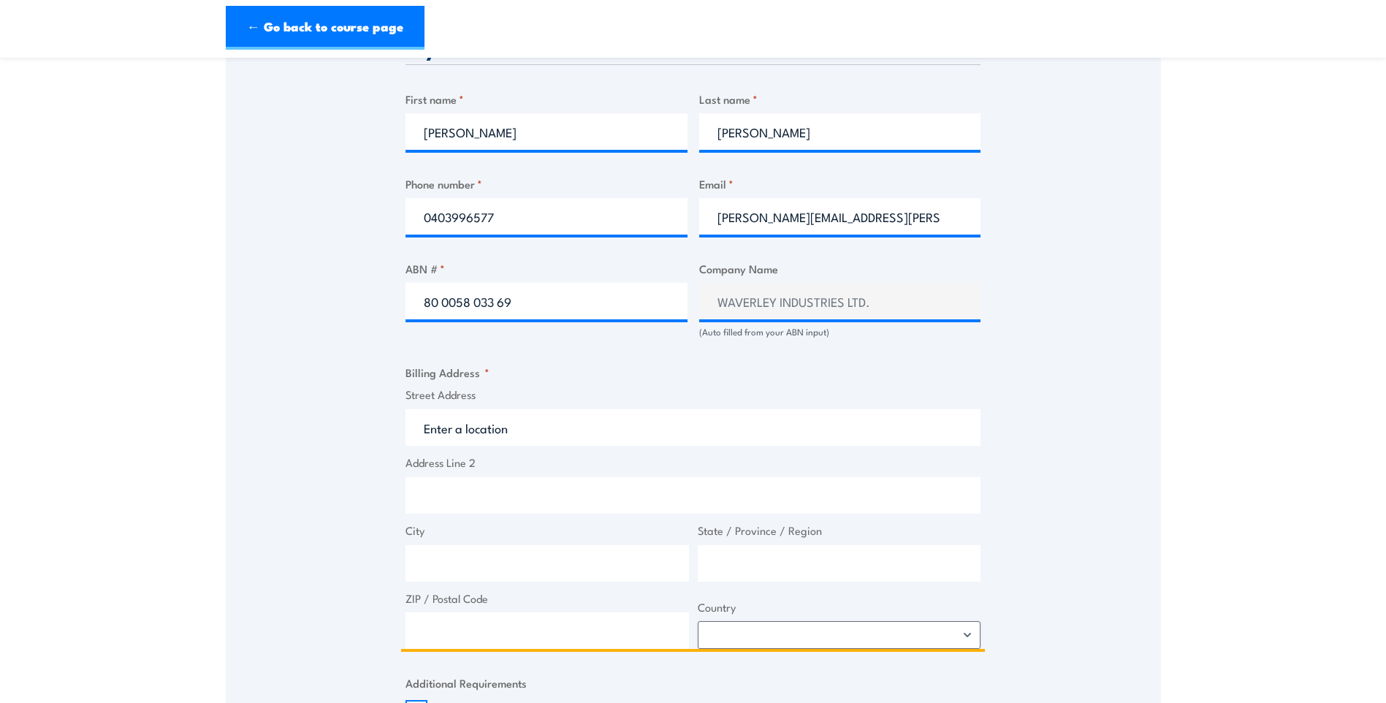
click at [498, 414] on span "Street Address" at bounding box center [693, 416] width 584 height 59
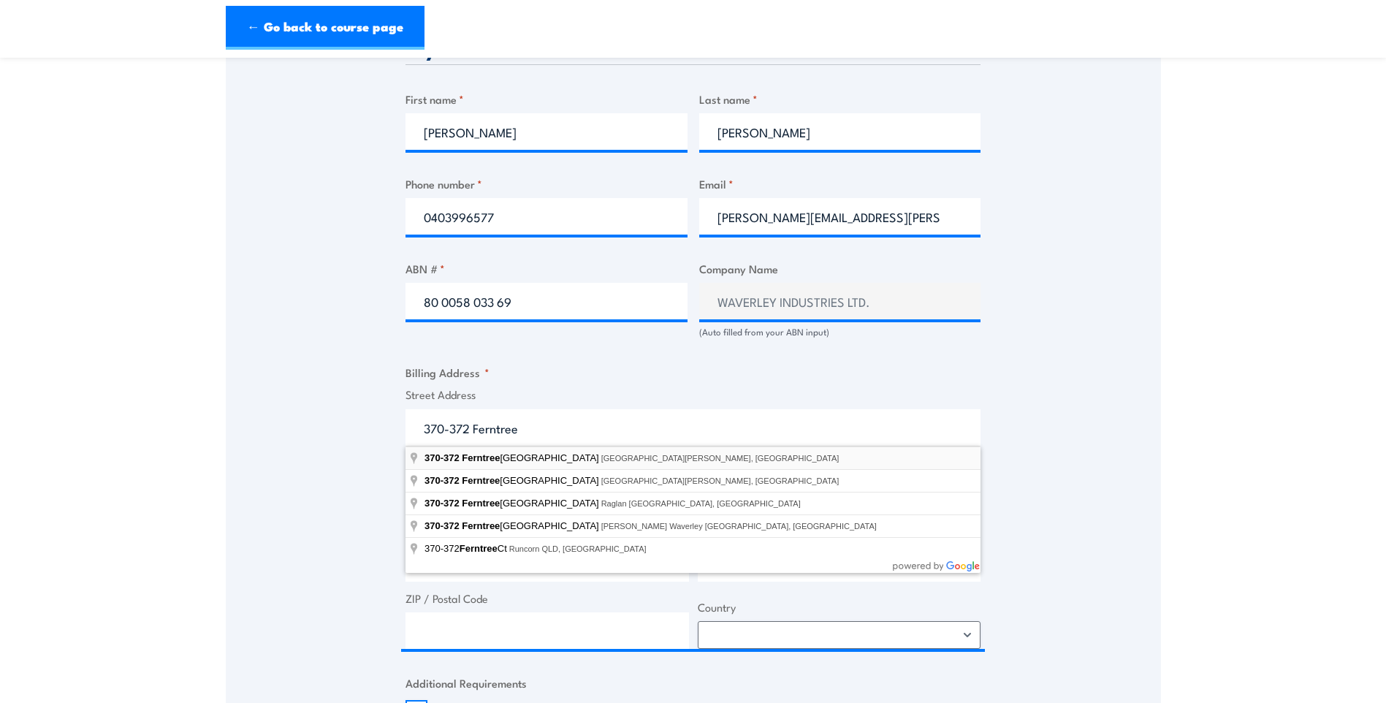
type input "370-372 Ferntree Gully Road, Notting Hill VIC, Australia"
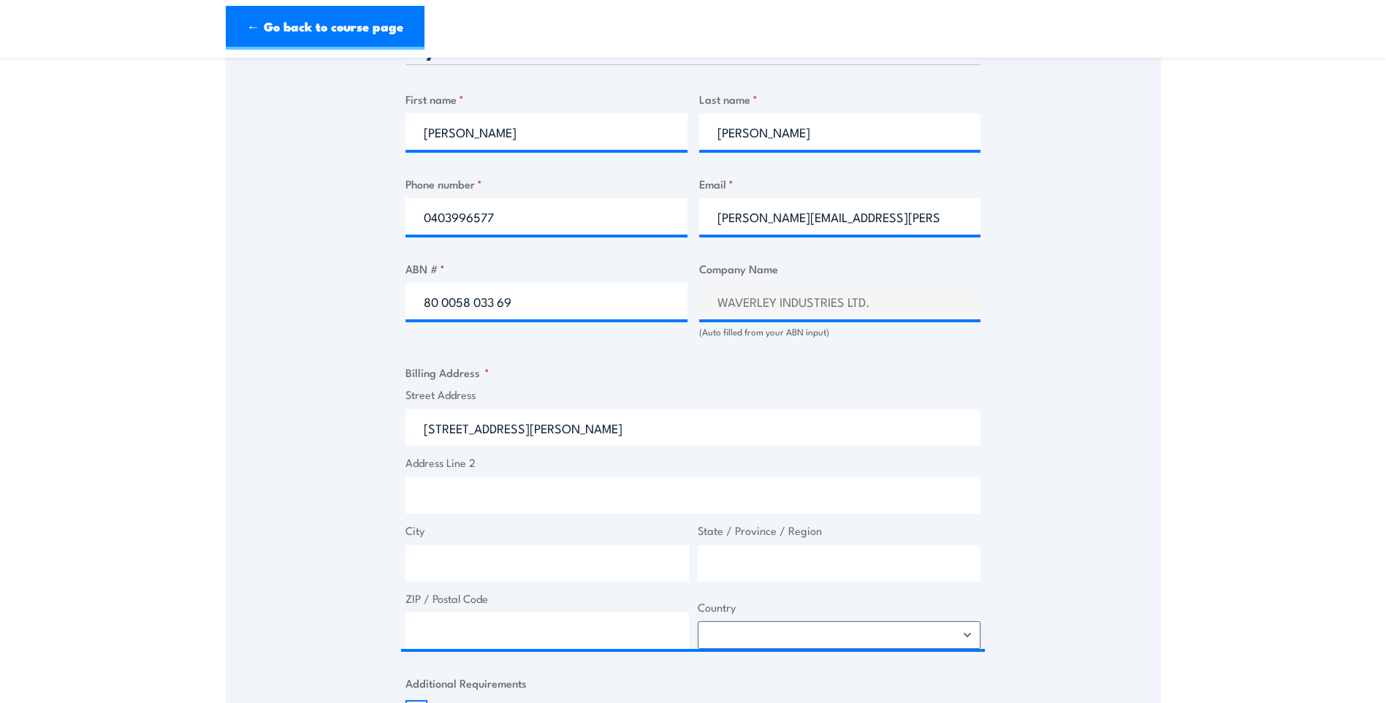
type input "370-372 Ferntree Gully Rd"
type input "Notting Hill"
type input "Victoria"
type input "3168"
select select "Australia"
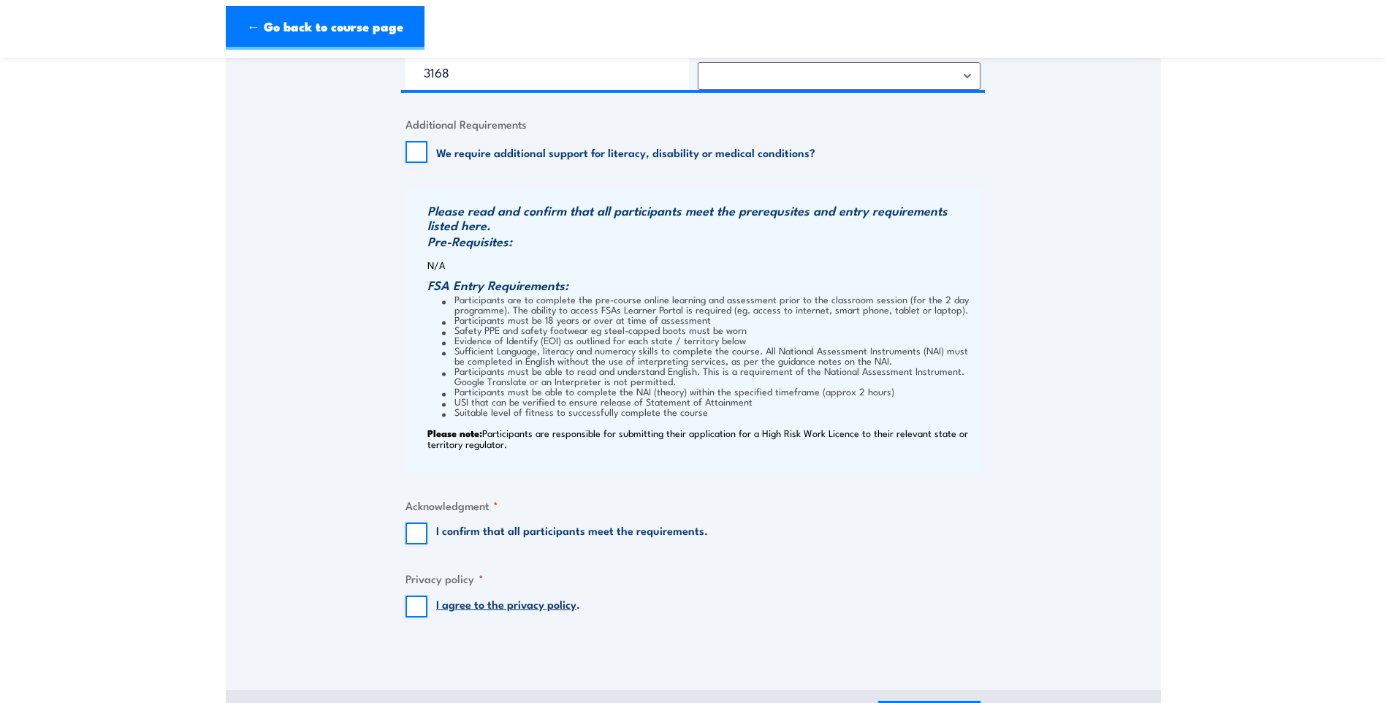
scroll to position [1315, 0]
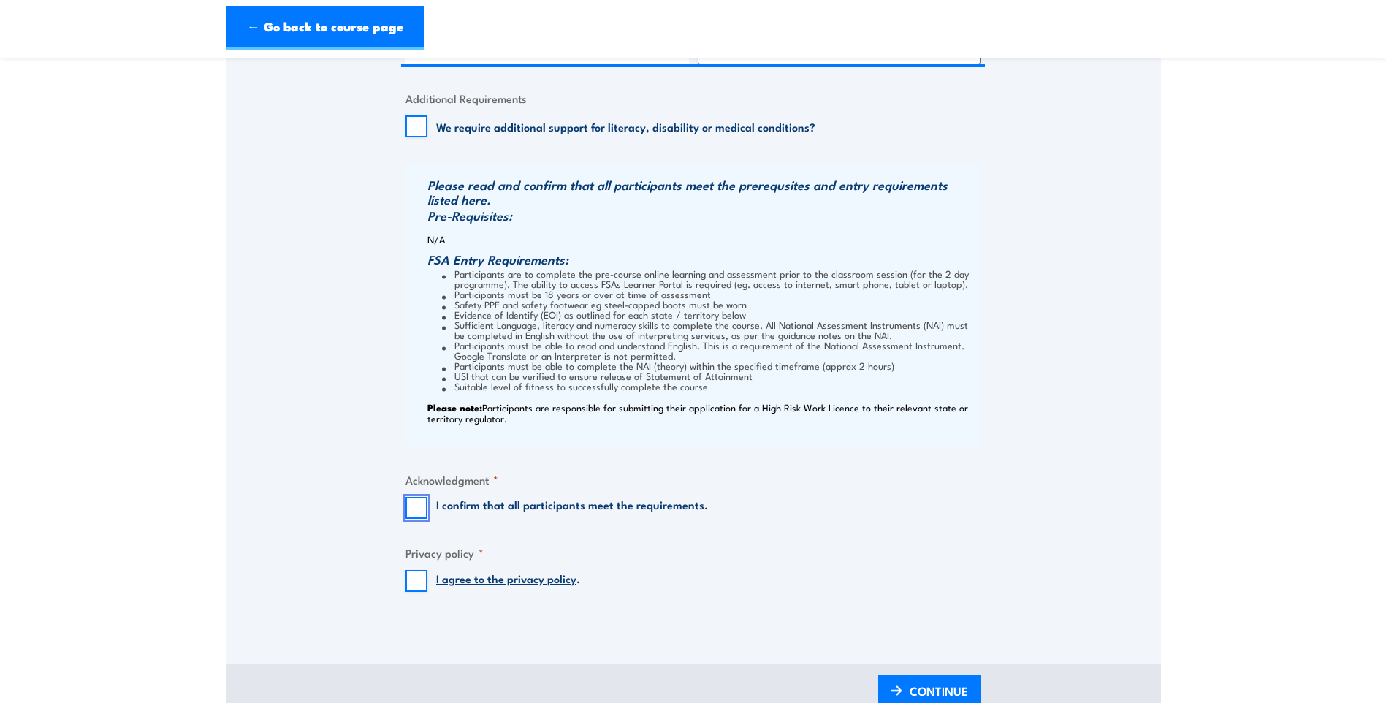
click at [413, 504] on input "I confirm that all participants meet the requirements." at bounding box center [417, 508] width 22 height 22
checkbox input "true"
click at [411, 572] on input "I agree to the privacy policy ." at bounding box center [417, 581] width 22 height 22
checkbox input "true"
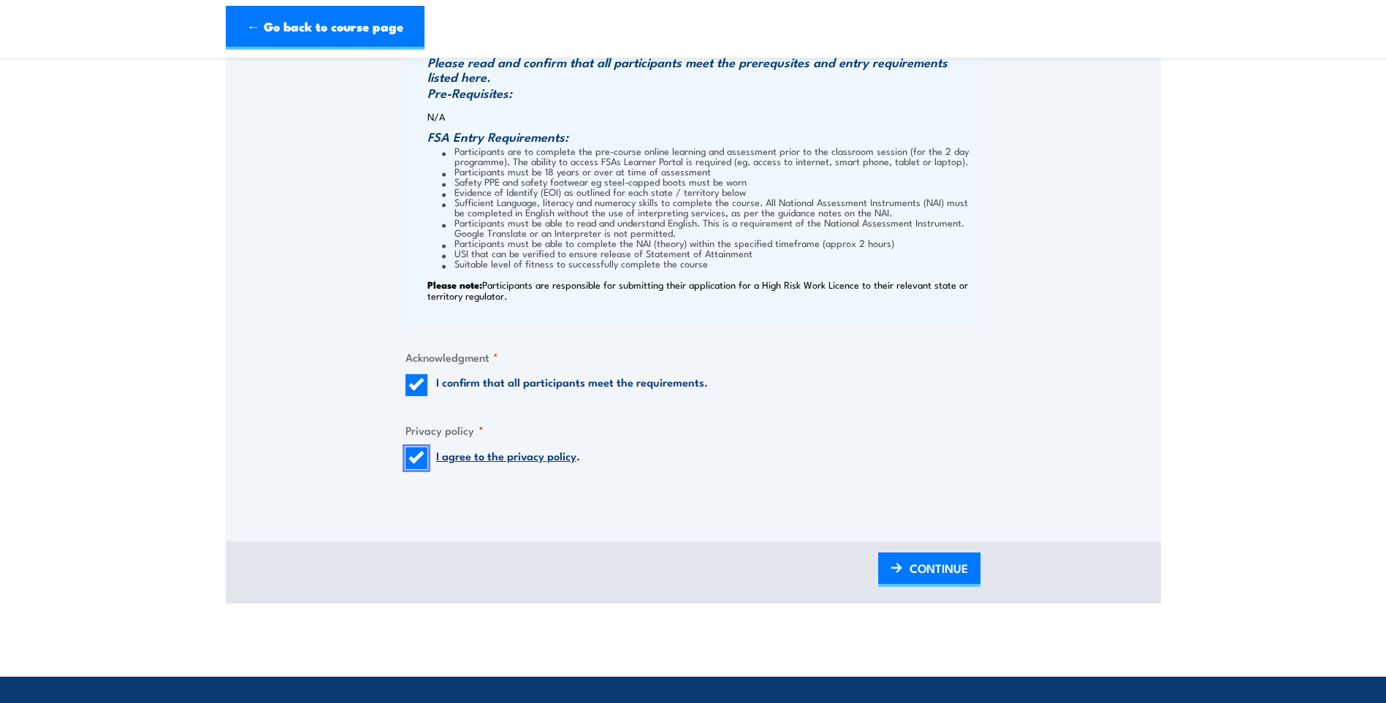
scroll to position [1462, 0]
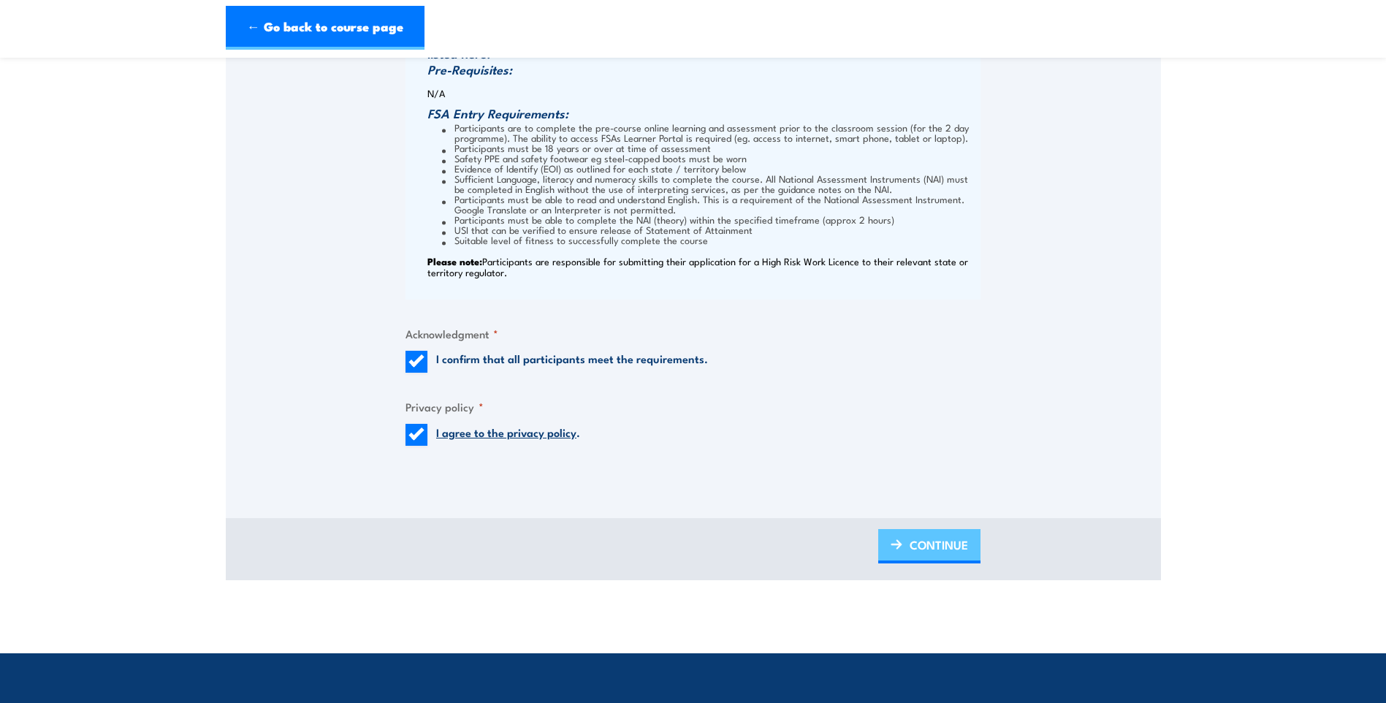
click at [918, 550] on span "CONTINUE" at bounding box center [939, 544] width 58 height 39
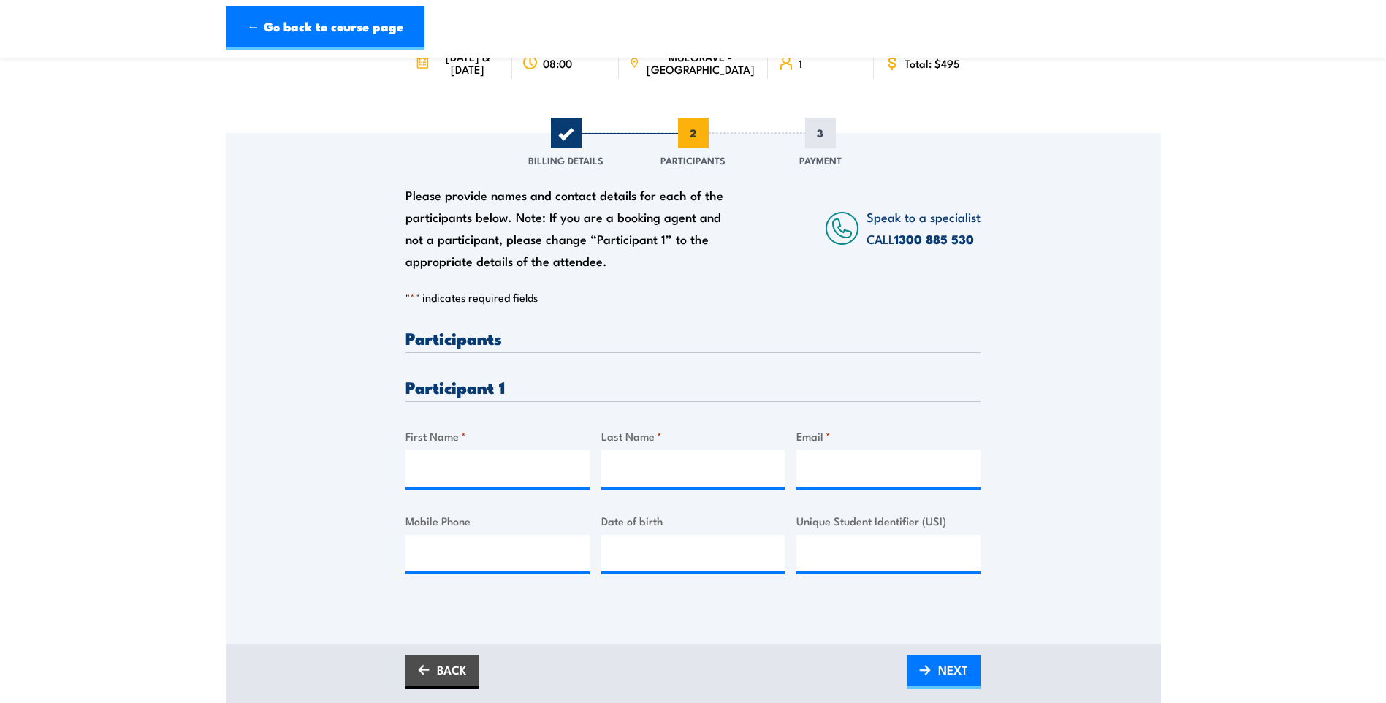
scroll to position [146, 0]
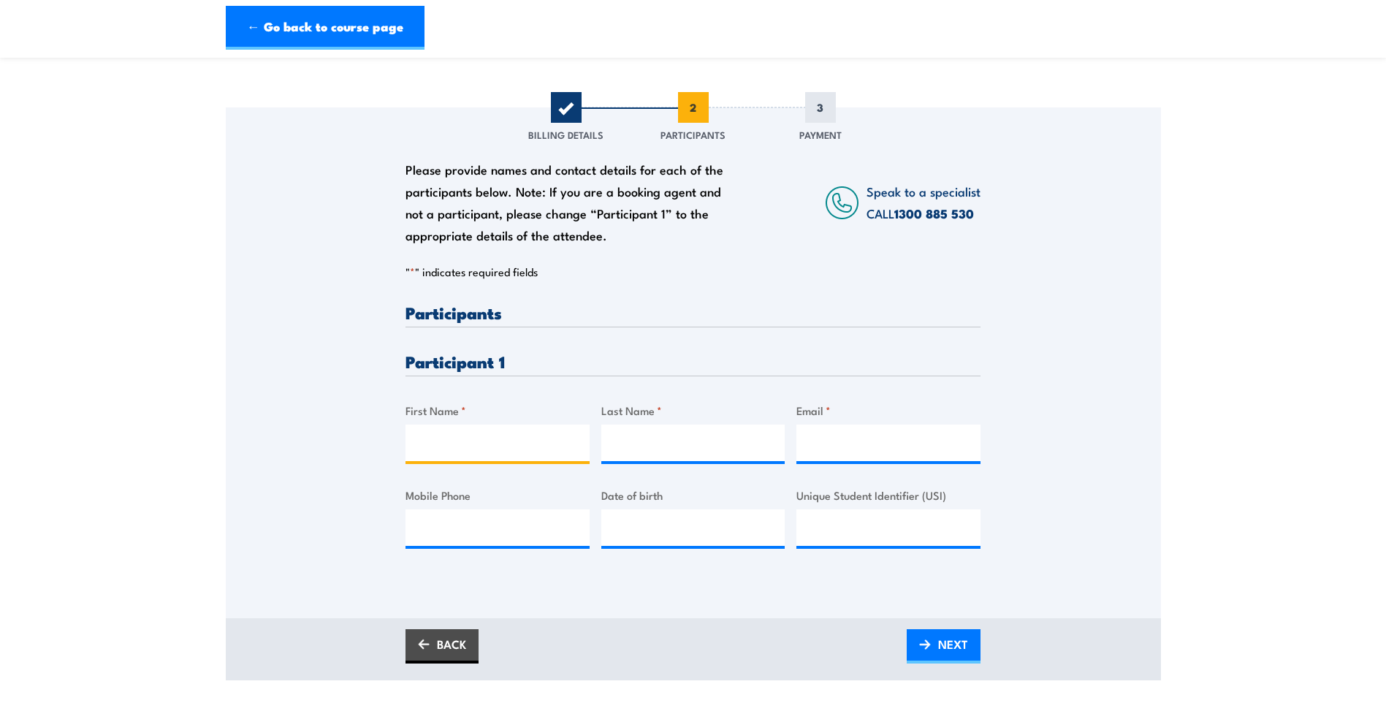
click at [438, 430] on input "First Name *" at bounding box center [498, 443] width 184 height 37
type input "Louis"
type input "Gennaccaro"
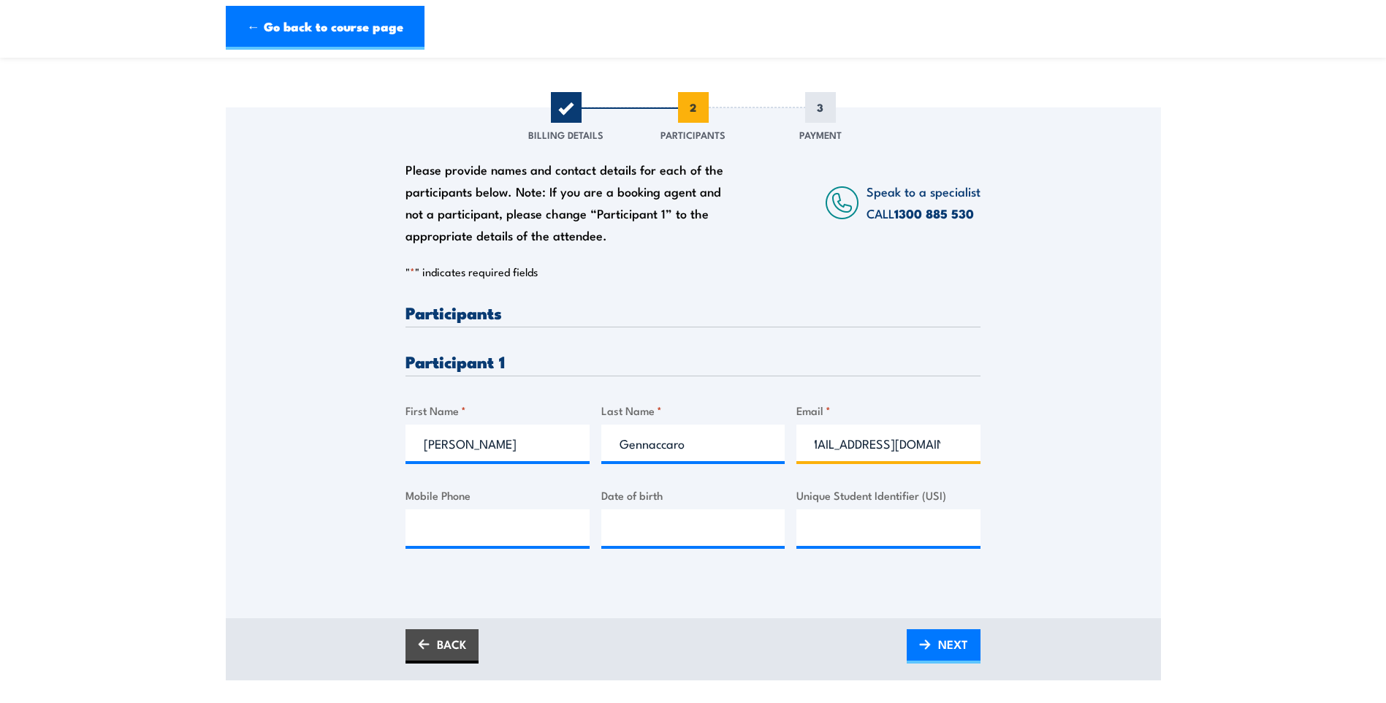
scroll to position [0, 28]
type input "louisgennaccaro@gmail.com"
click at [481, 514] on input "Mobile Phone" at bounding box center [498, 527] width 184 height 37
type input "0459359503"
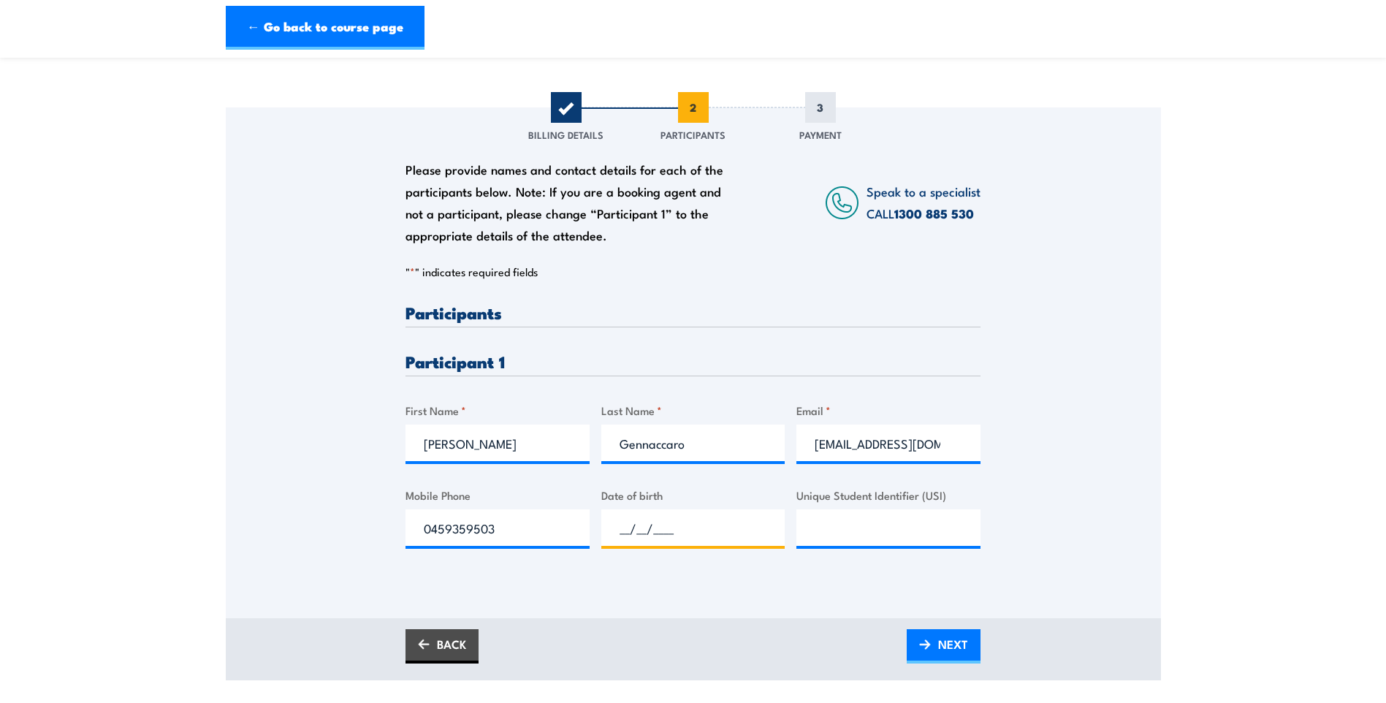
click at [689, 528] on input "__/__/____" at bounding box center [693, 527] width 184 height 37
type input "18/05/1994"
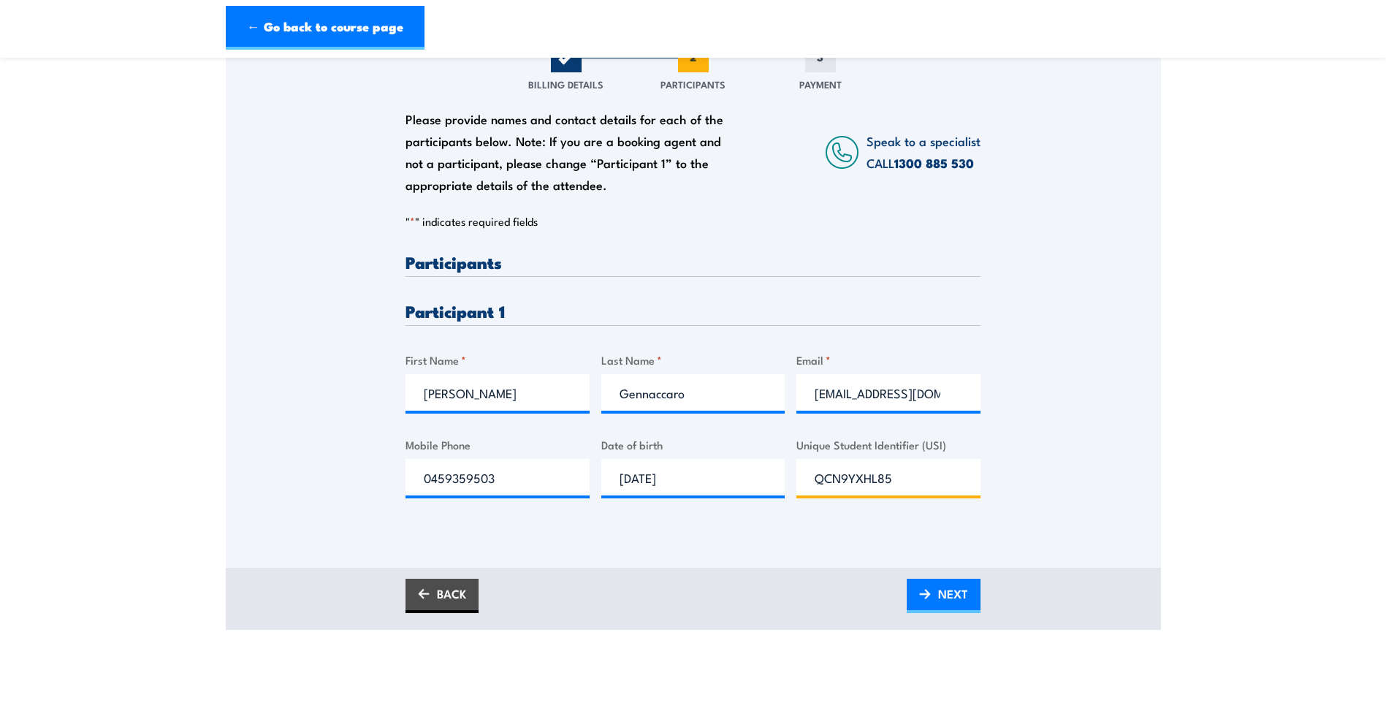
scroll to position [219, 0]
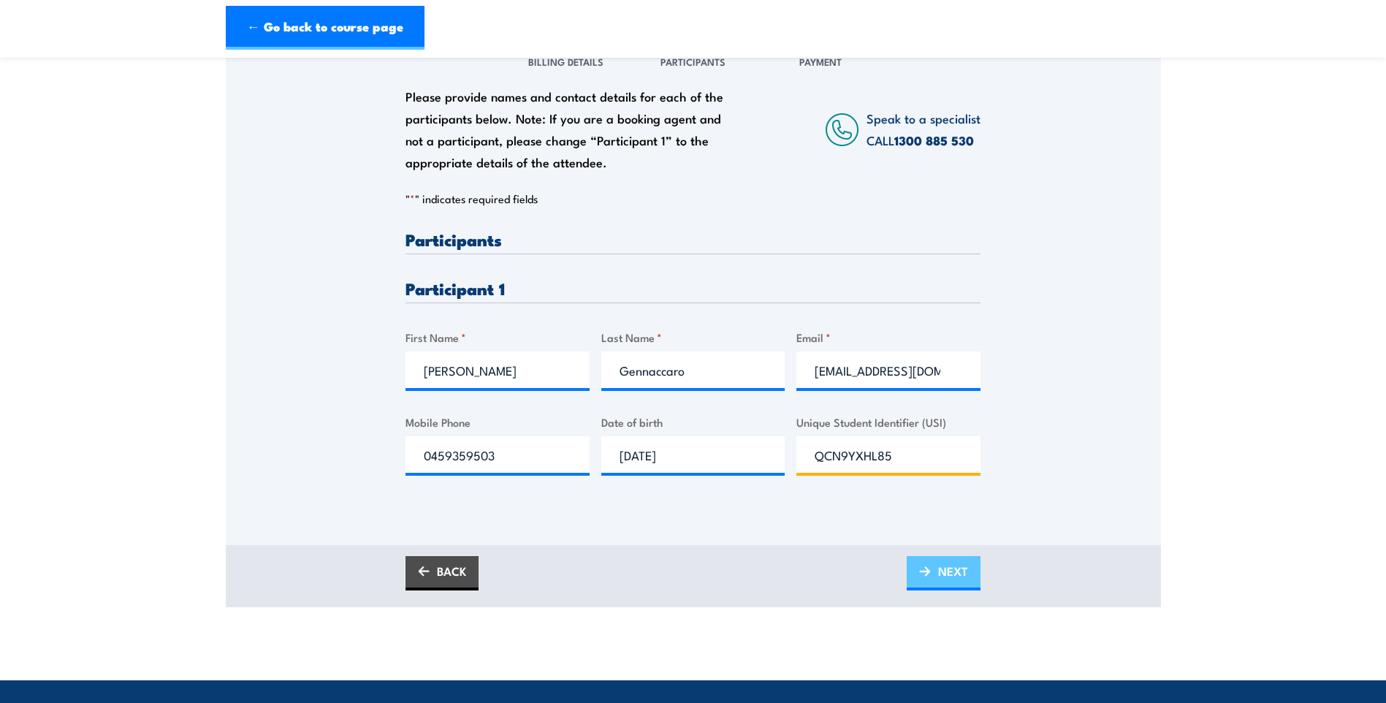
type input "QCN9YXHL85"
click at [931, 568] on link "NEXT" at bounding box center [944, 573] width 74 height 34
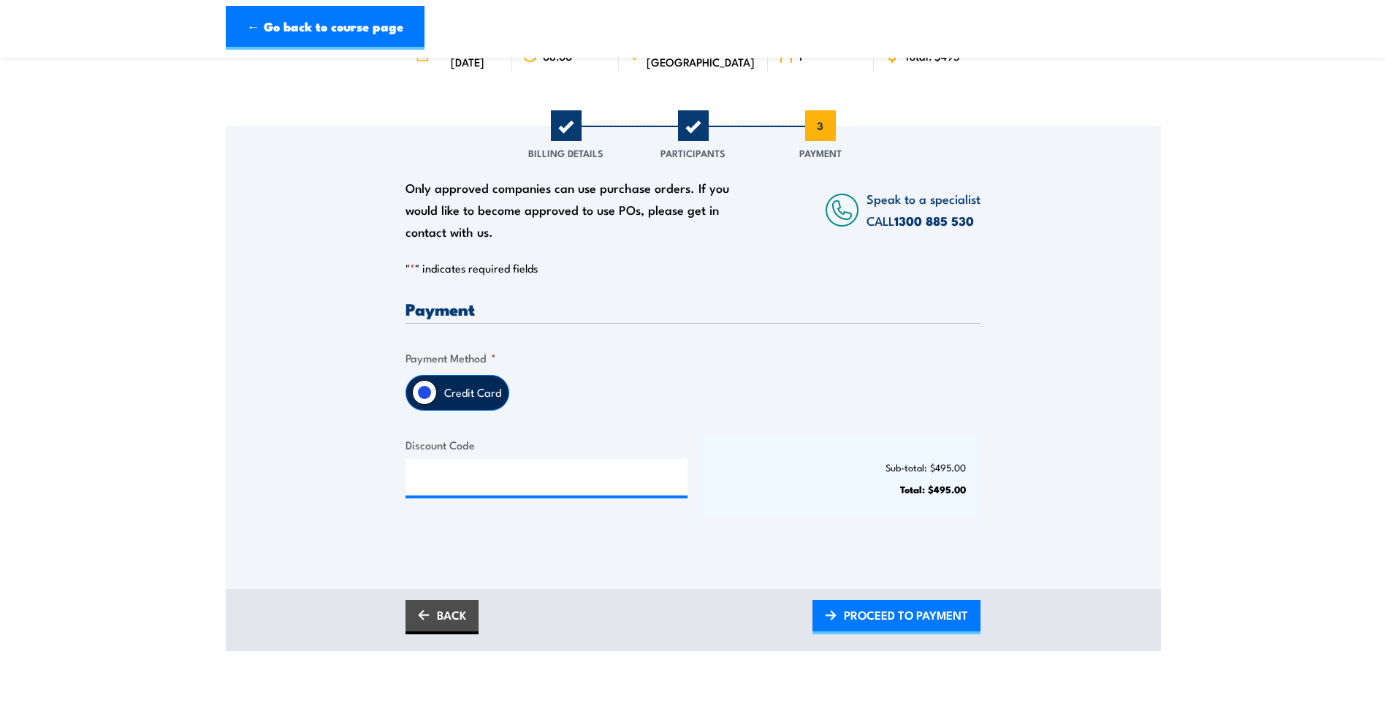
scroll to position [146, 0]
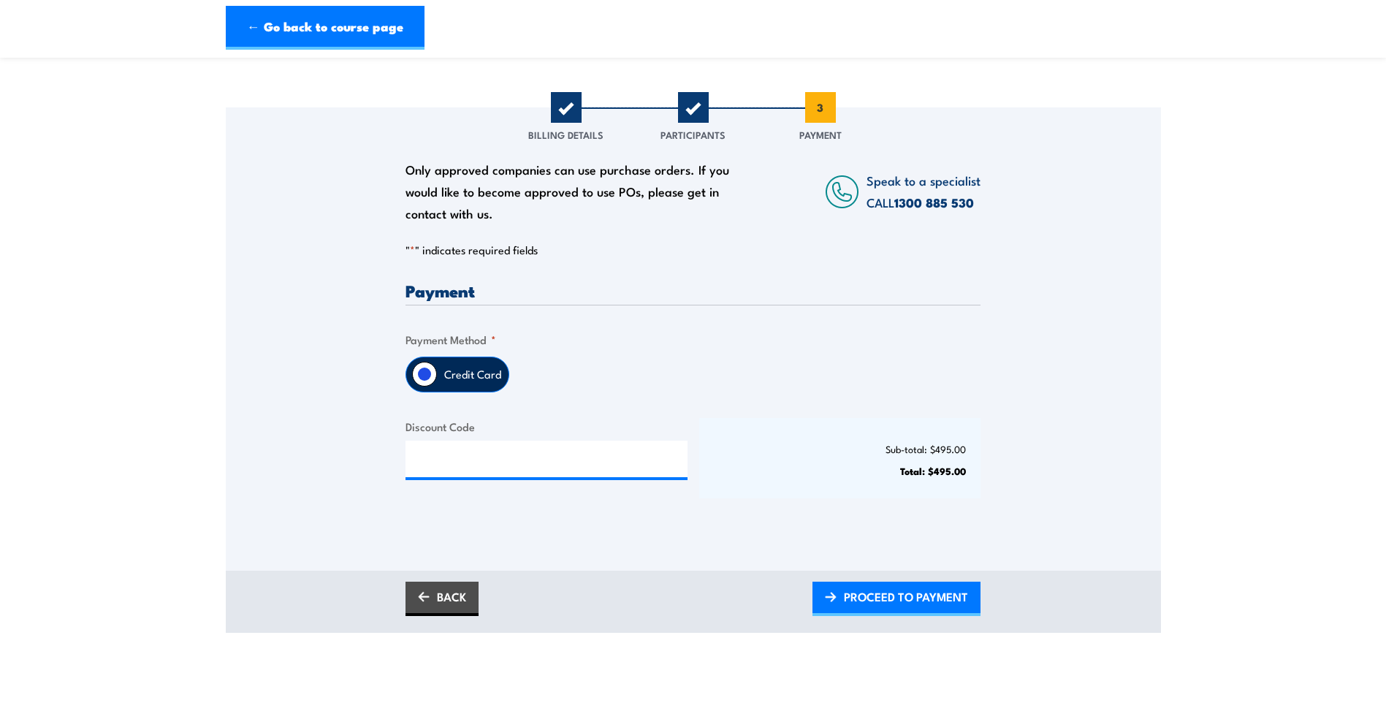
click at [455, 362] on label "Credit Card" at bounding box center [473, 374] width 72 height 34
click at [437, 362] on input "Credit Card" at bounding box center [424, 374] width 25 height 25
click at [889, 599] on span "PROCEED TO PAYMENT" at bounding box center [906, 596] width 124 height 39
